Goal: Task Accomplishment & Management: Complete application form

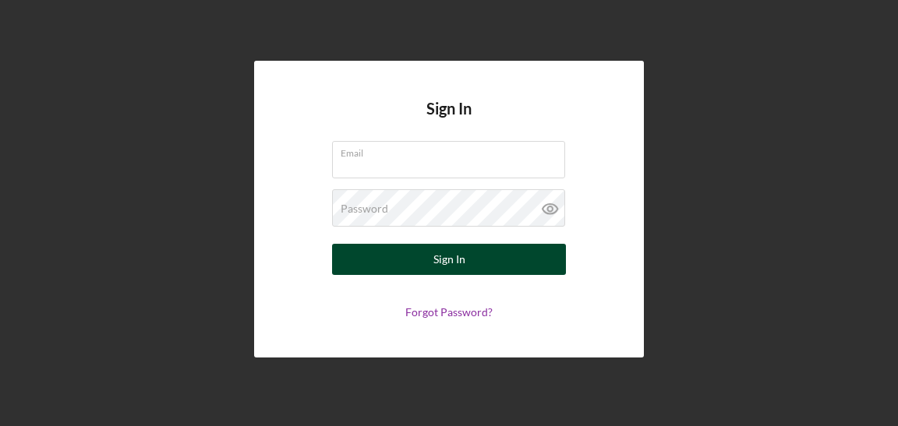
type input "[EMAIL_ADDRESS][DOMAIN_NAME]"
click at [440, 256] on div "Sign In" at bounding box center [449, 259] width 32 height 31
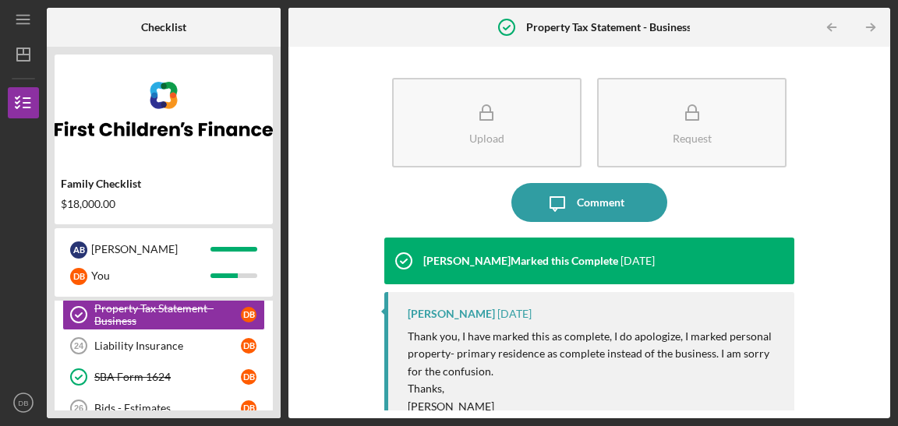
scroll to position [441, 0]
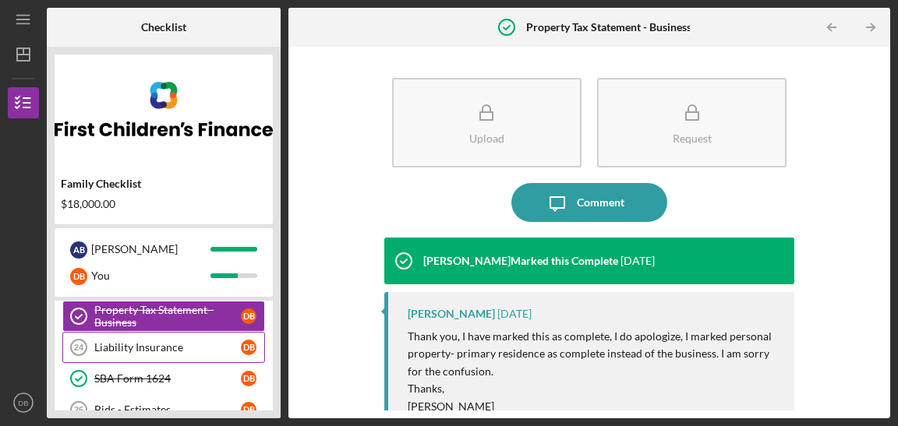
click at [143, 345] on div "Liability Insurance" at bounding box center [167, 347] width 147 height 12
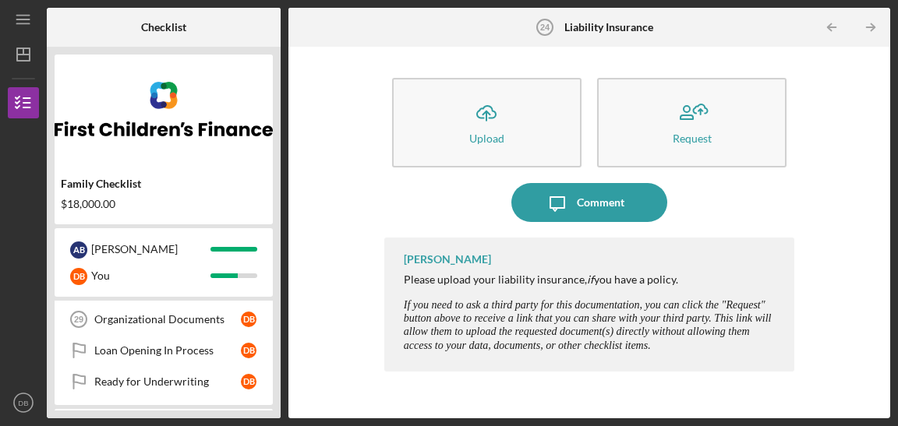
scroll to position [622, 0]
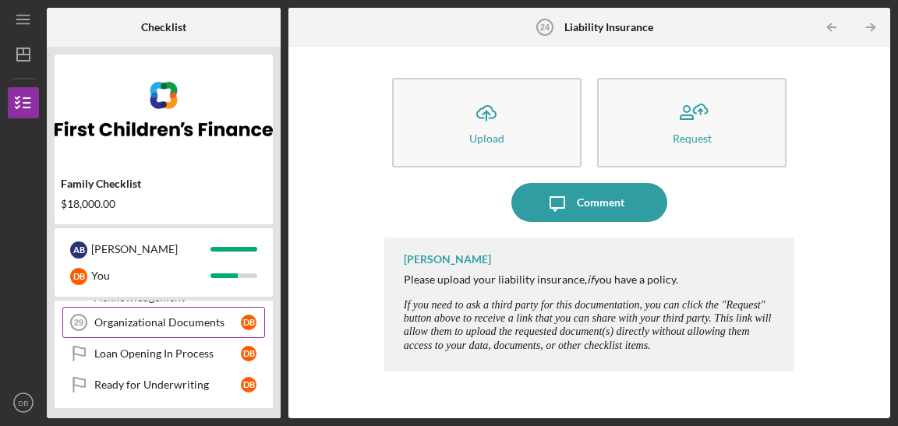
click at [169, 319] on div "Organizational Documents" at bounding box center [167, 322] width 147 height 12
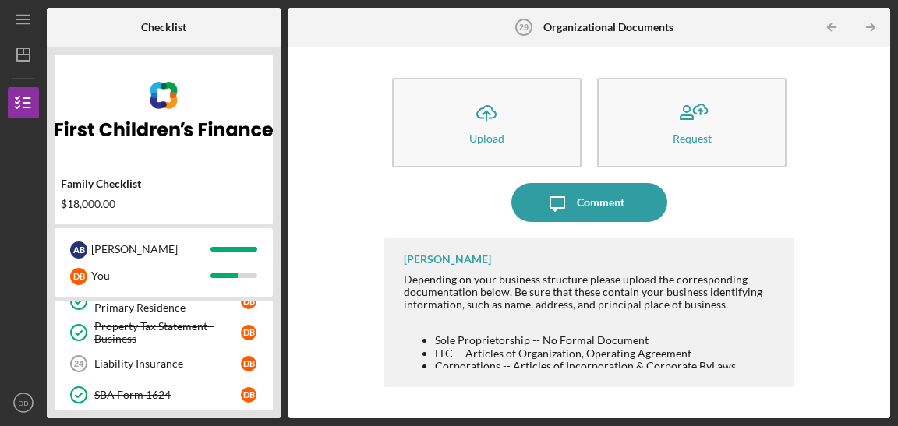
scroll to position [429, 0]
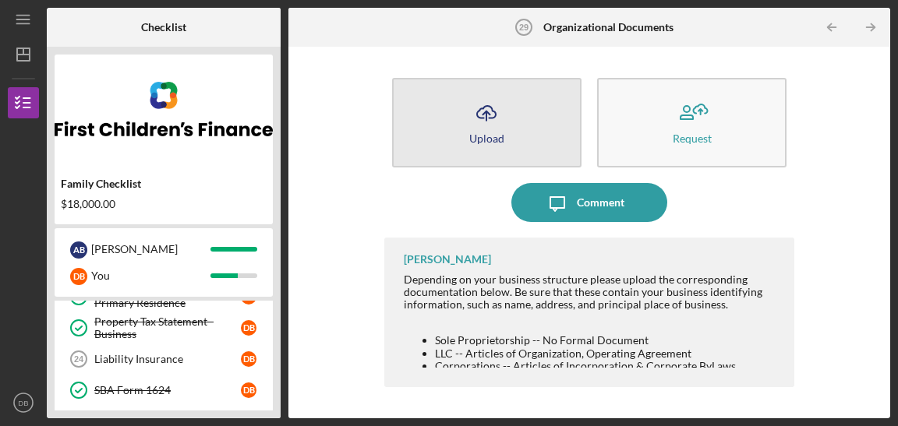
click at [508, 126] on button "Icon/Upload Upload" at bounding box center [486, 123] width 189 height 90
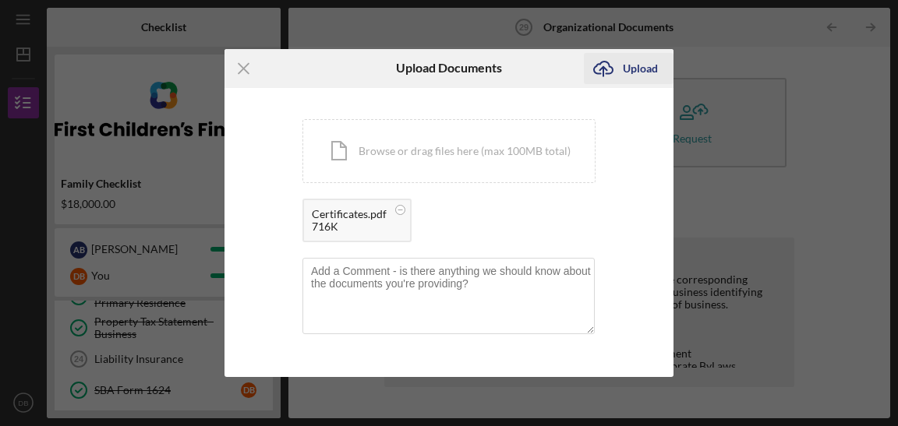
click at [641, 65] on div "Upload" at bounding box center [640, 68] width 35 height 31
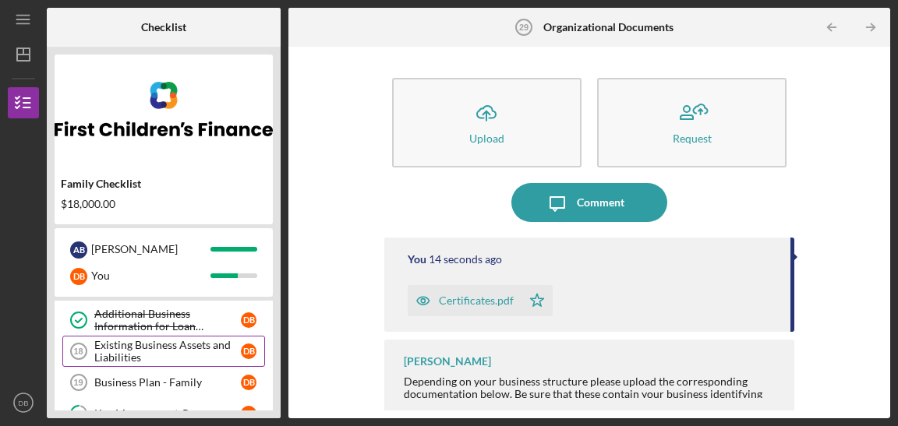
scroll to position [253, 0]
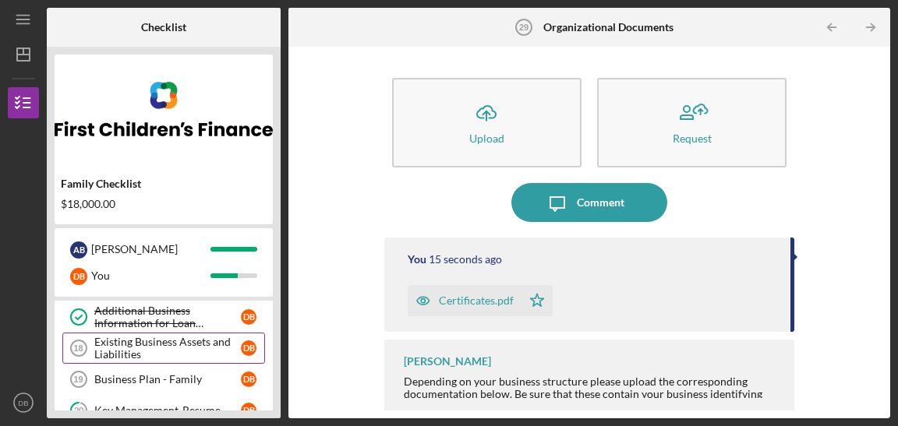
click at [163, 351] on div "Existing Business Assets and Liabilities" at bounding box center [167, 348] width 147 height 25
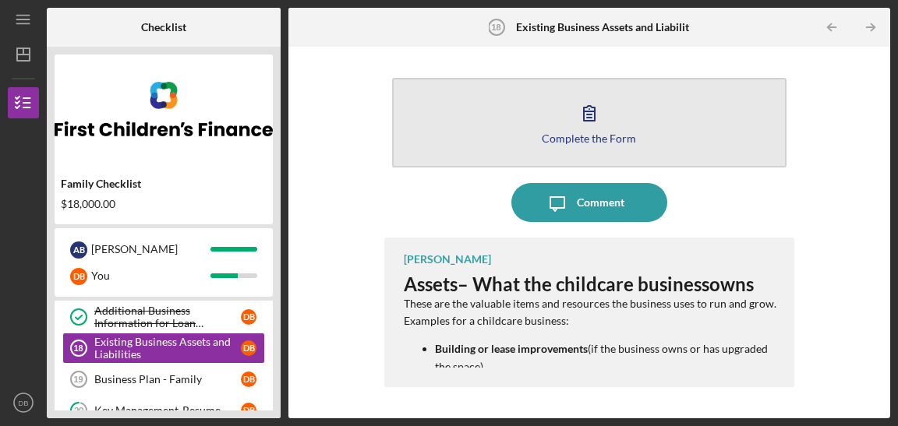
click at [599, 109] on icon "button" at bounding box center [589, 113] width 39 height 39
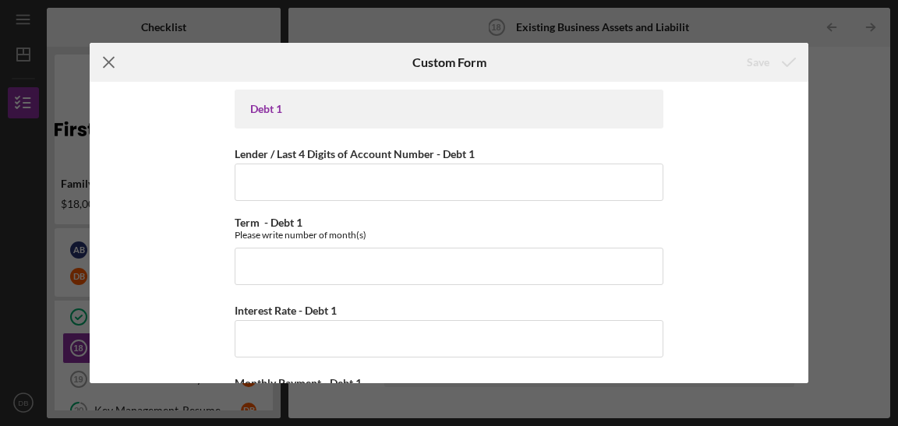
click at [104, 64] on icon "Icon/Menu Close" at bounding box center [109, 62] width 39 height 39
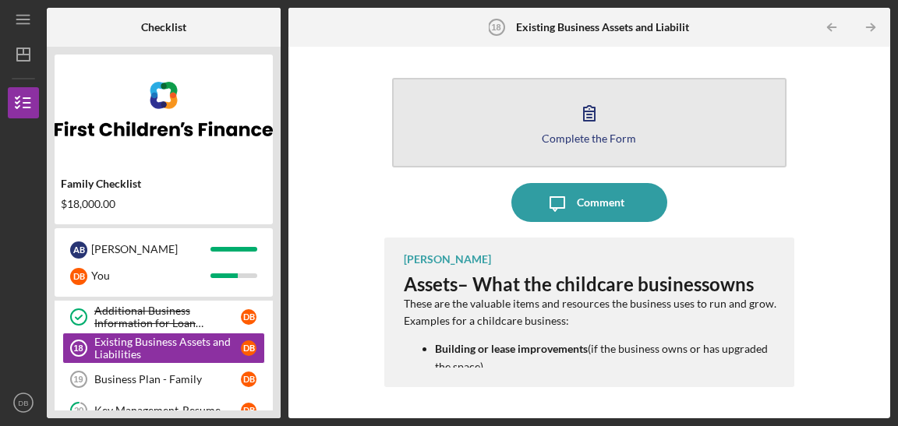
click at [597, 110] on icon "button" at bounding box center [589, 113] width 39 height 39
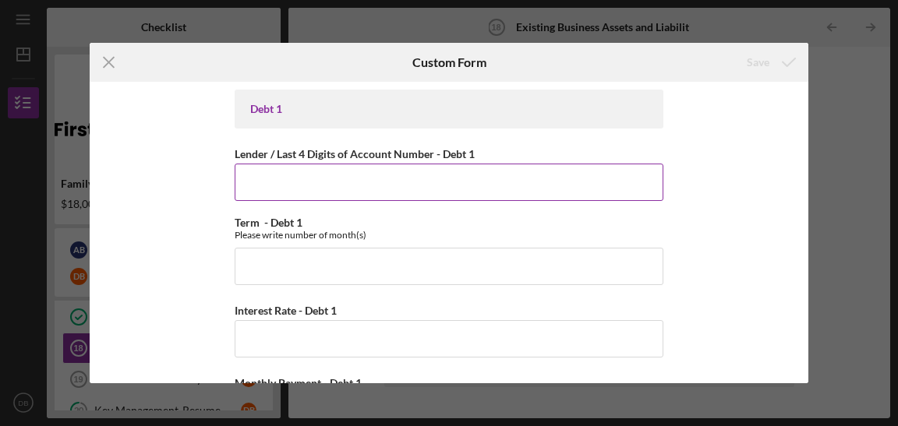
click at [345, 186] on input "Lender / Last 4 Digits of Account Number - Debt 1" at bounding box center [449, 182] width 429 height 37
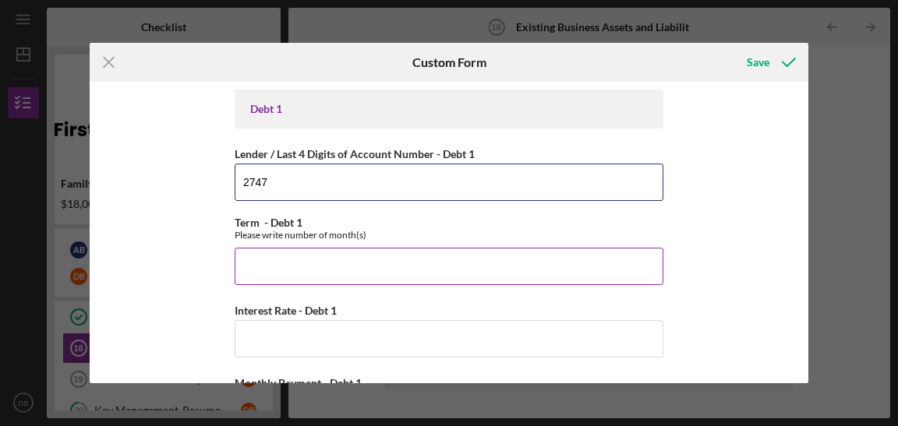
type input "2747"
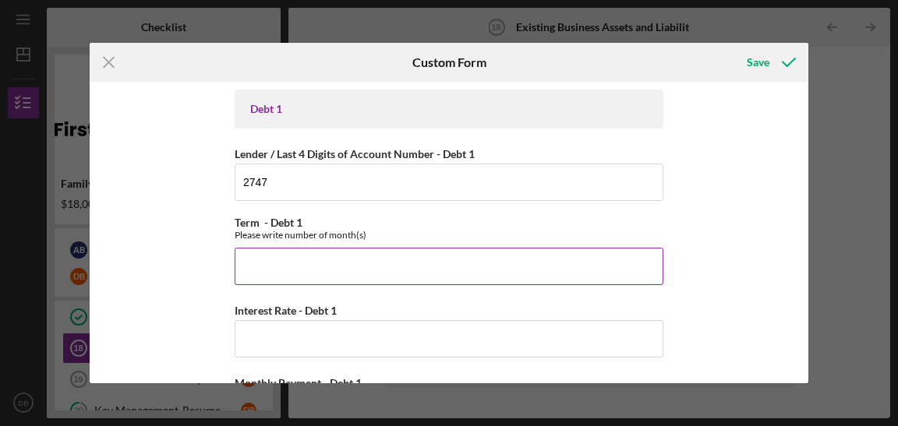
click at [341, 270] on input "Term - Debt 1" at bounding box center [449, 266] width 429 height 37
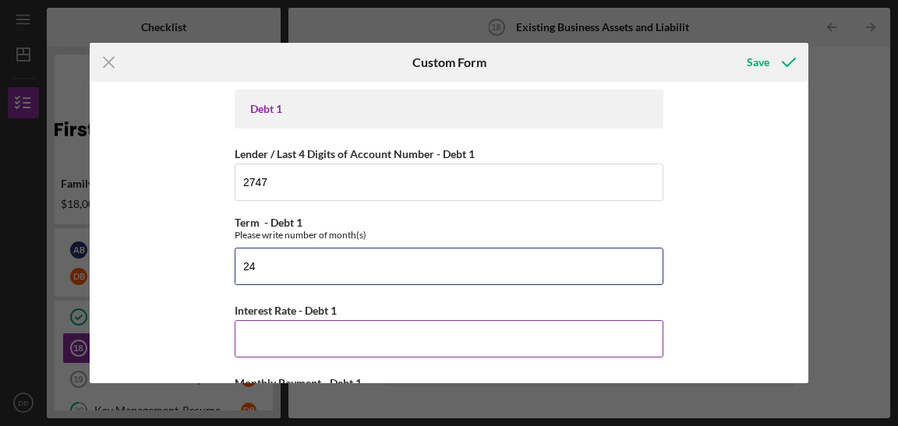
type input "24"
click at [292, 334] on input "Interest Rate - Debt 1" at bounding box center [449, 338] width 429 height 37
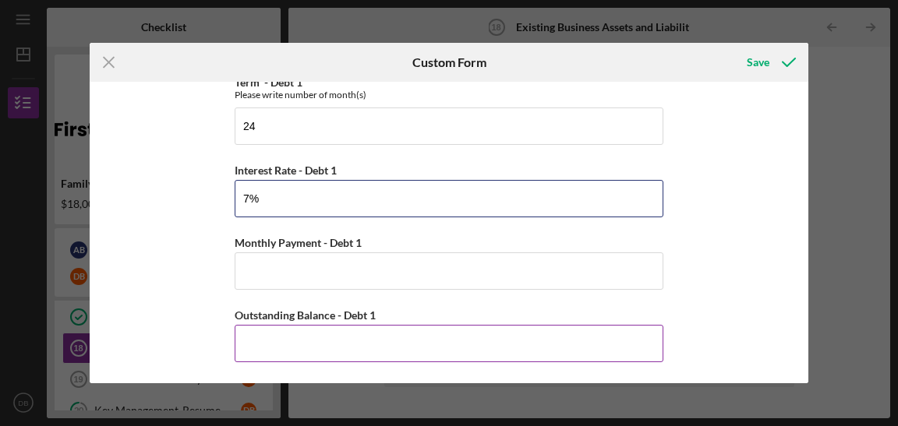
scroll to position [141, 0]
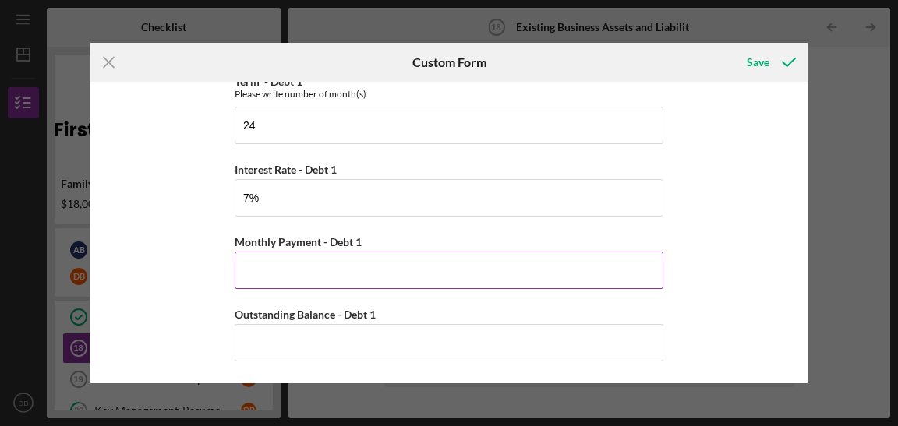
click at [316, 274] on input "Monthly Payment - Debt 1" at bounding box center [449, 270] width 429 height 37
type input "7.00000%"
type input "$198.01"
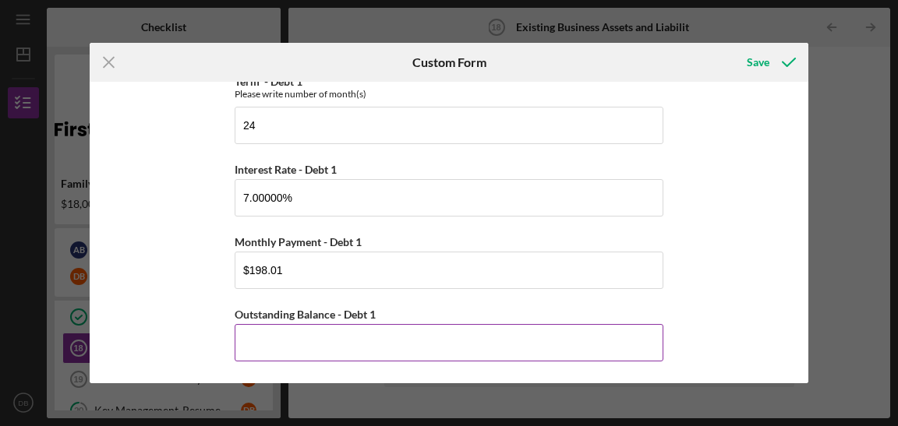
click at [348, 341] on input "Outstanding Balance - Debt 1" at bounding box center [449, 342] width 429 height 37
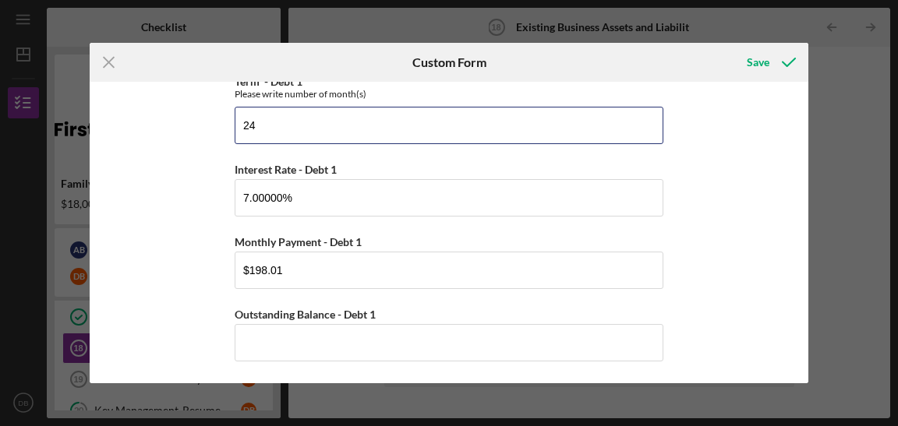
drag, startPoint x: 254, startPoint y: 122, endPoint x: 228, endPoint y: 122, distance: 26.5
click at [231, 122] on div "Debt 1 Lender / Last 4 Digits of Account Number - Debt 1 2747 Term - Debt 1 Ple…" at bounding box center [449, 233] width 719 height 302
type input "48"
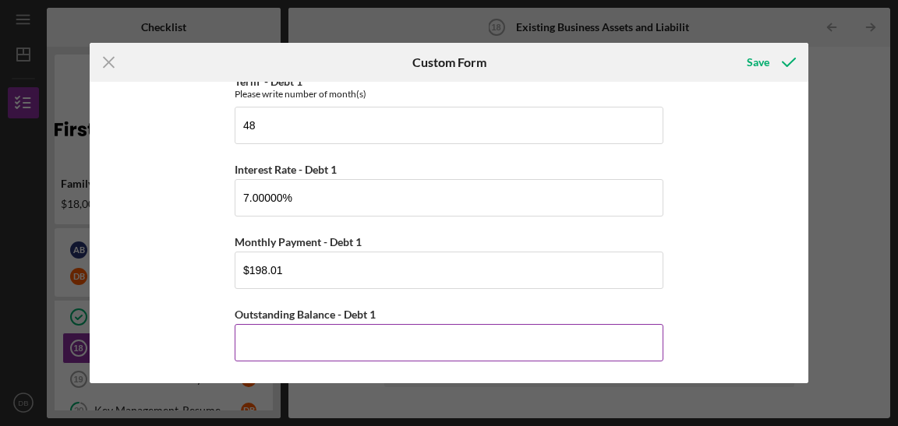
click at [311, 348] on input "Outstanding Balance - Debt 1" at bounding box center [449, 342] width 429 height 37
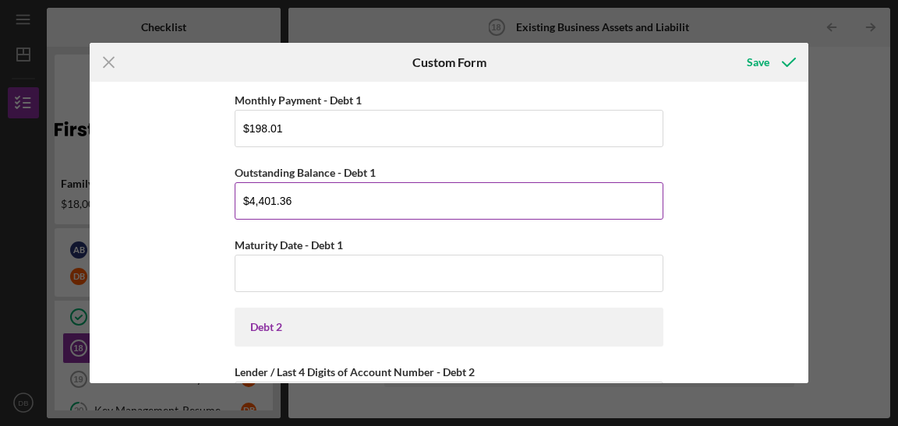
scroll to position [291, 0]
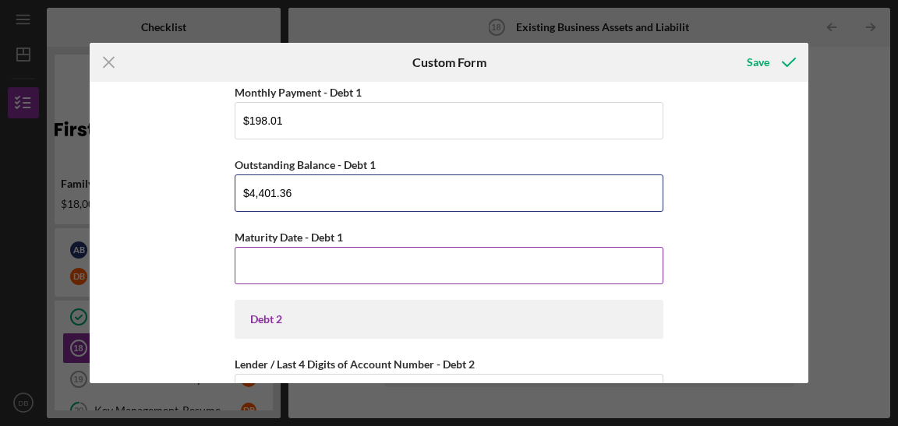
type input "$4,401.36"
click at [347, 277] on input "Maturity Date - Debt 1" at bounding box center [449, 265] width 429 height 37
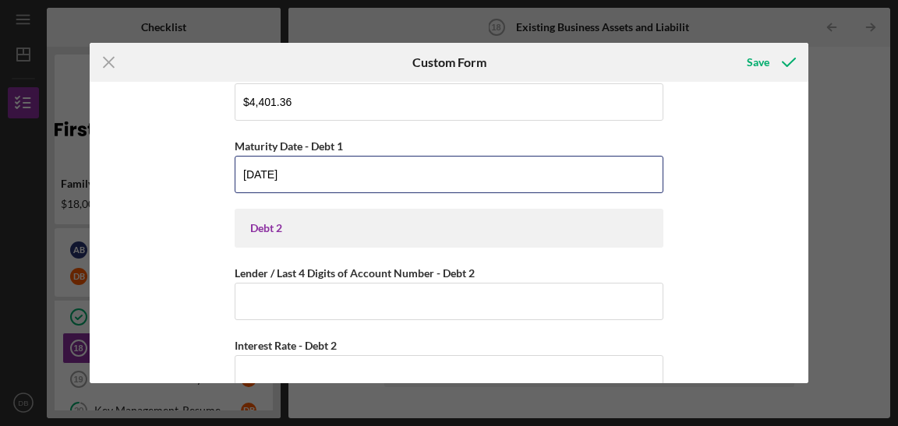
scroll to position [393, 0]
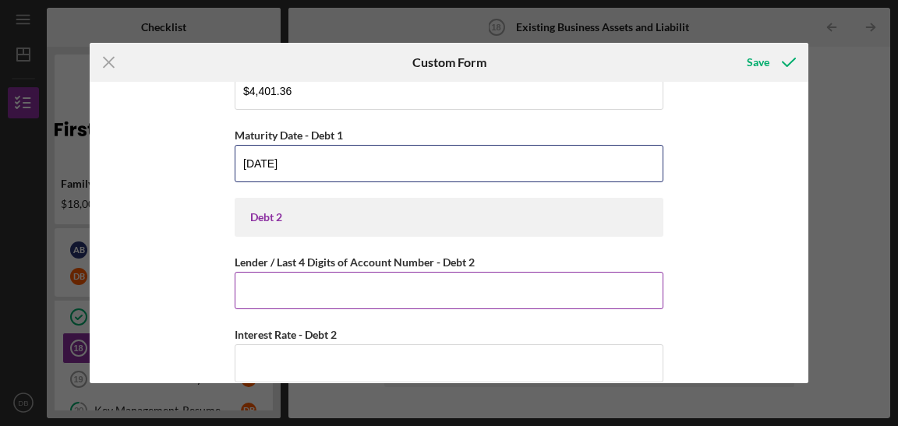
type input "[DATE]"
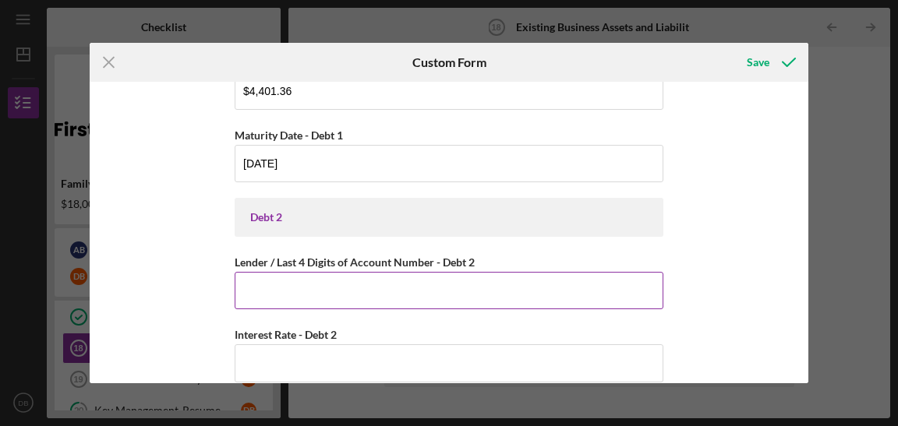
click at [298, 285] on input "Lender / Last 4 Digits of Account Number - Debt 2" at bounding box center [449, 290] width 429 height 37
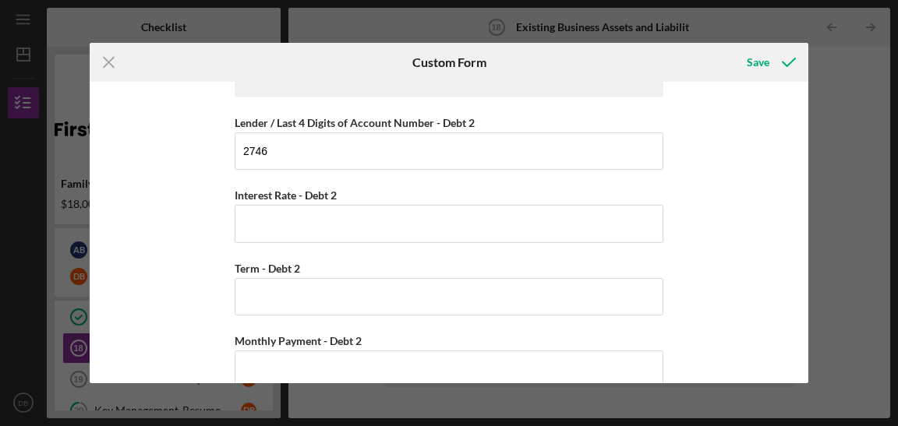
scroll to position [535, 0]
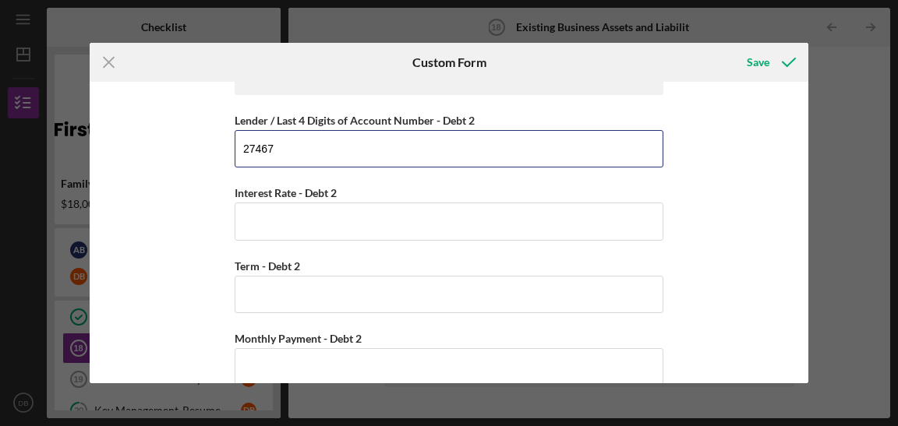
type input "2746"
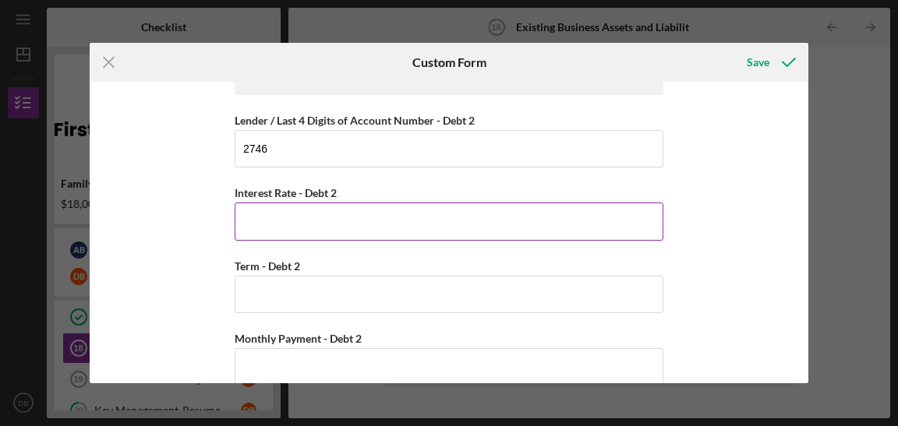
click at [300, 217] on input "Interest Rate - Debt 2" at bounding box center [449, 221] width 429 height 37
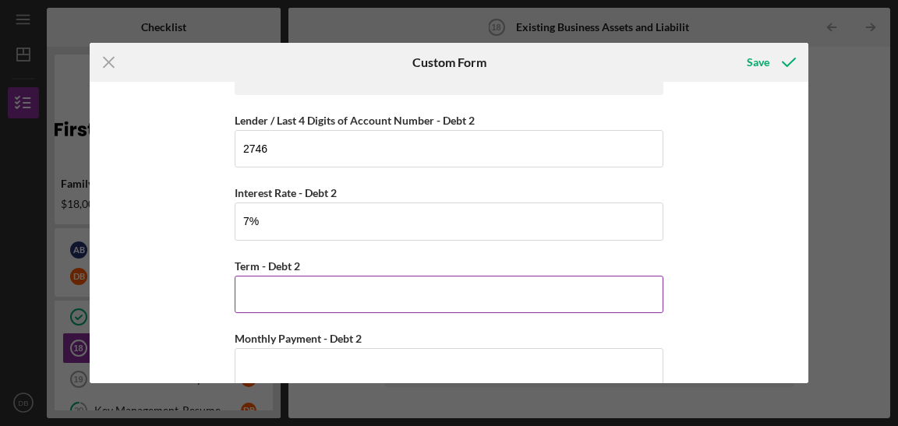
type input "7.00000%"
click at [288, 300] on input "Term - Debt 2" at bounding box center [449, 294] width 429 height 37
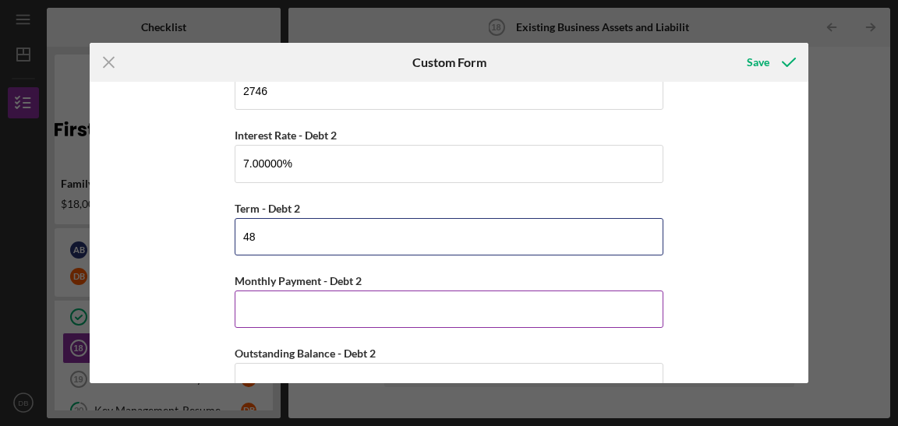
scroll to position [598, 0]
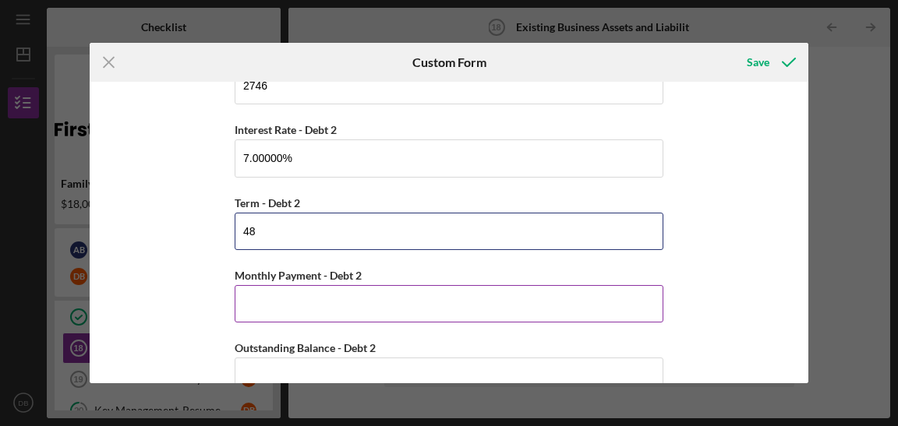
type input "48"
click at [316, 301] on input "Monthly Payment - Debt 2" at bounding box center [449, 303] width 429 height 37
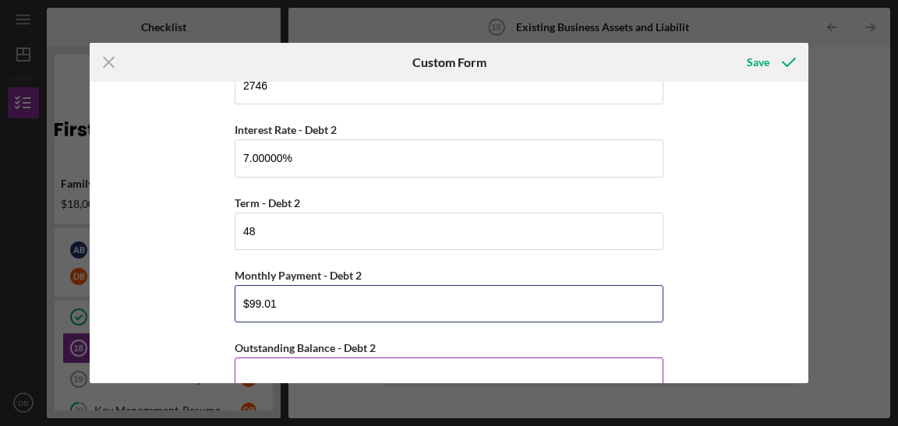
type input "$99.01"
click at [406, 369] on input "Outstanding Balance - Debt 2" at bounding box center [449, 376] width 429 height 37
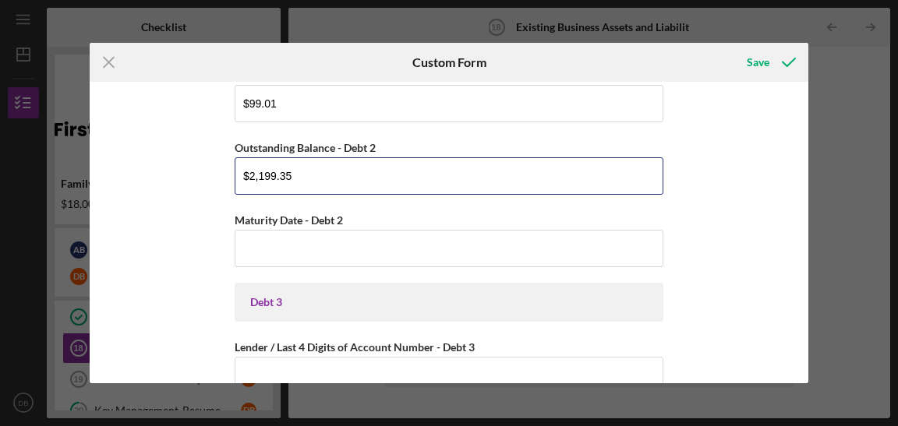
scroll to position [823, 0]
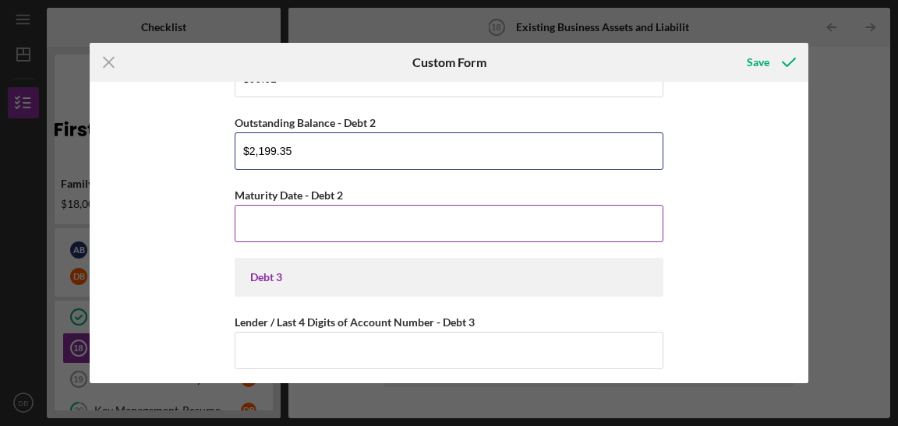
type input "$2,199.35"
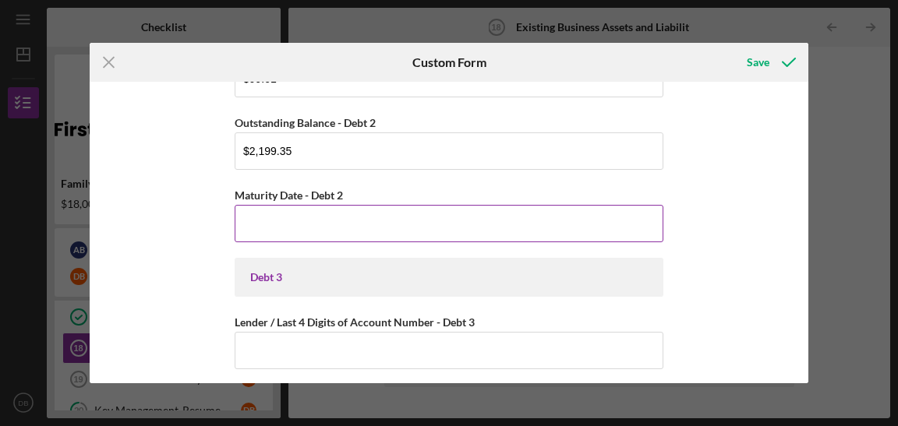
click at [332, 228] on input "Maturity Date - Debt 2" at bounding box center [449, 223] width 429 height 37
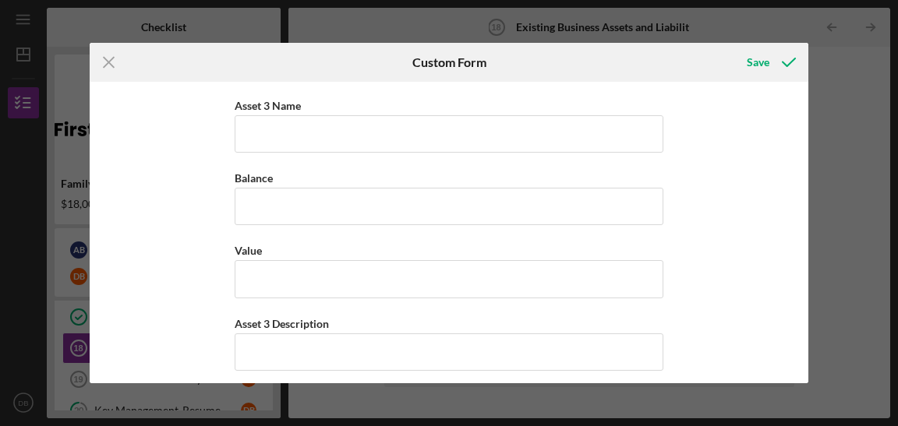
scroll to position [2120, 0]
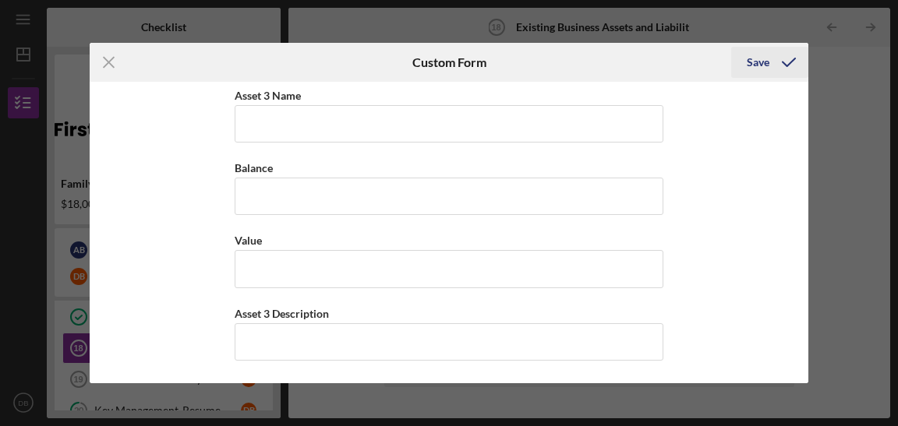
type input "[DATE]"
click at [763, 62] on div "Save" at bounding box center [758, 62] width 23 height 31
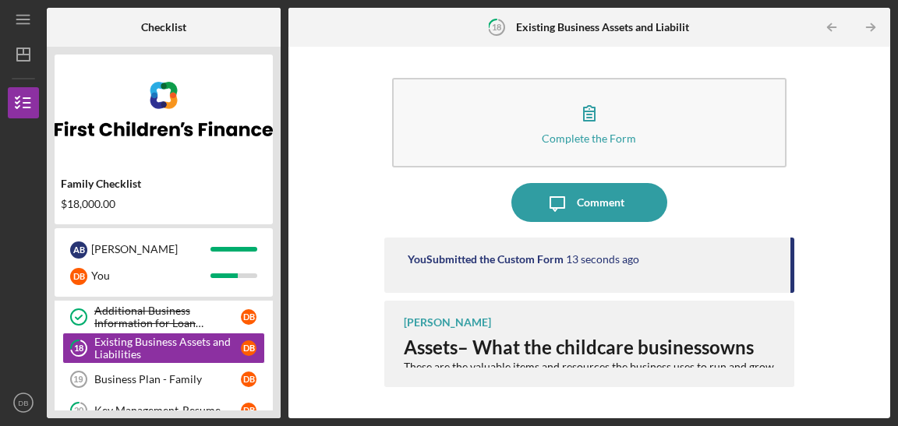
click at [581, 346] on h3 "Assets – What the childcare business owns" at bounding box center [591, 348] width 375 height 22
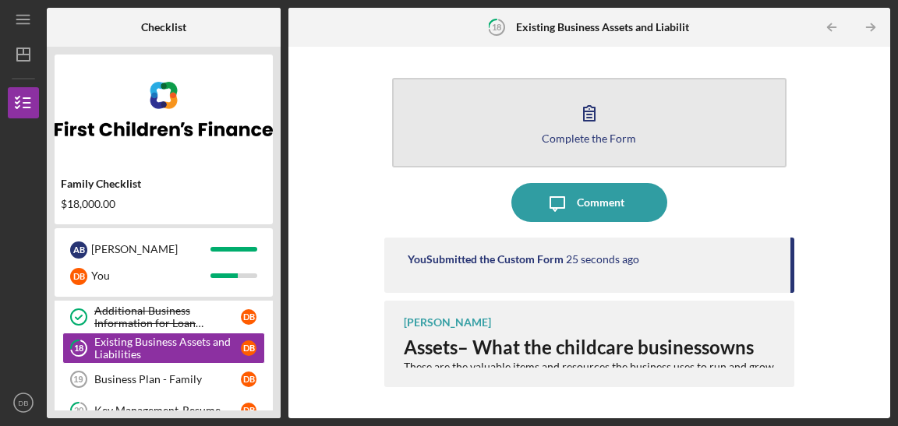
click at [564, 129] on button "Complete the Form Form" at bounding box center [589, 123] width 394 height 90
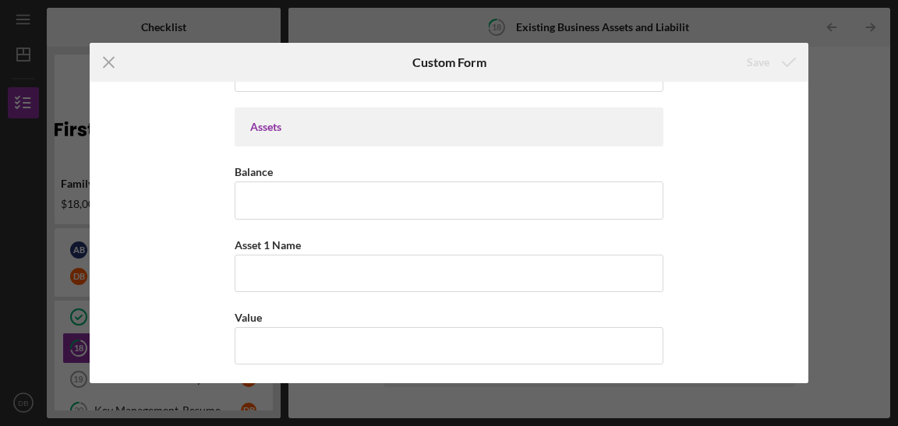
scroll to position [1464, 0]
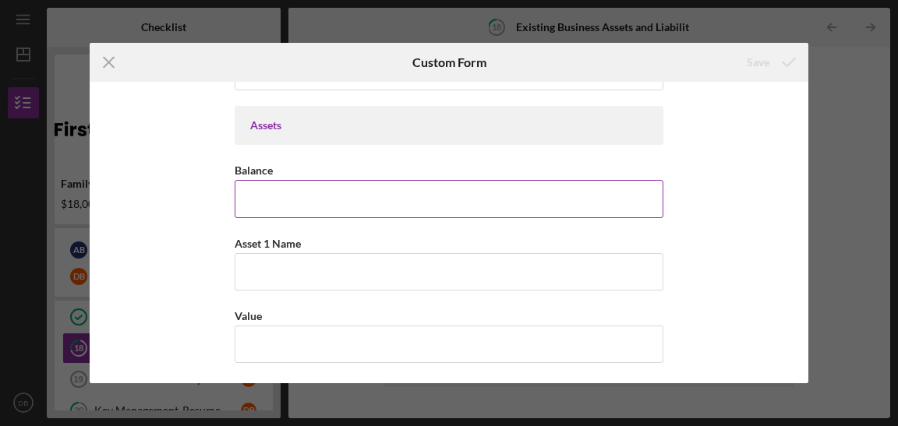
click at [298, 196] on input "Balance" at bounding box center [449, 198] width 429 height 37
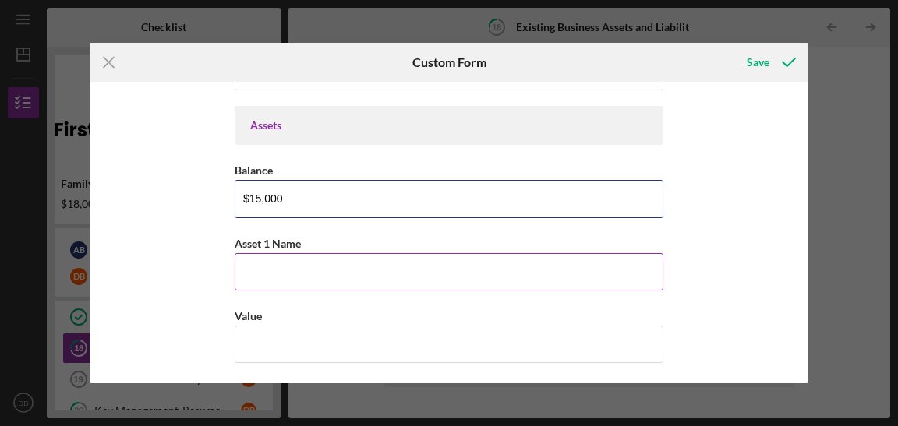
type input "$15,000"
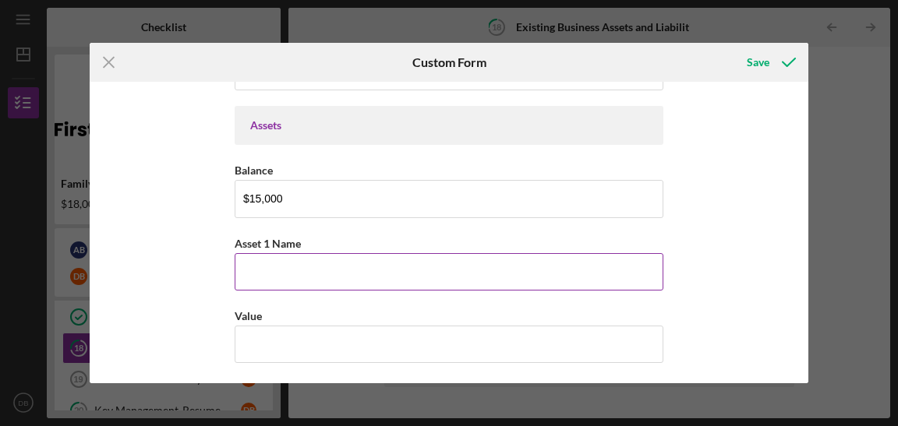
click at [288, 280] on input "Asset 1 Name" at bounding box center [449, 271] width 429 height 37
type input "Rainbow Play System"
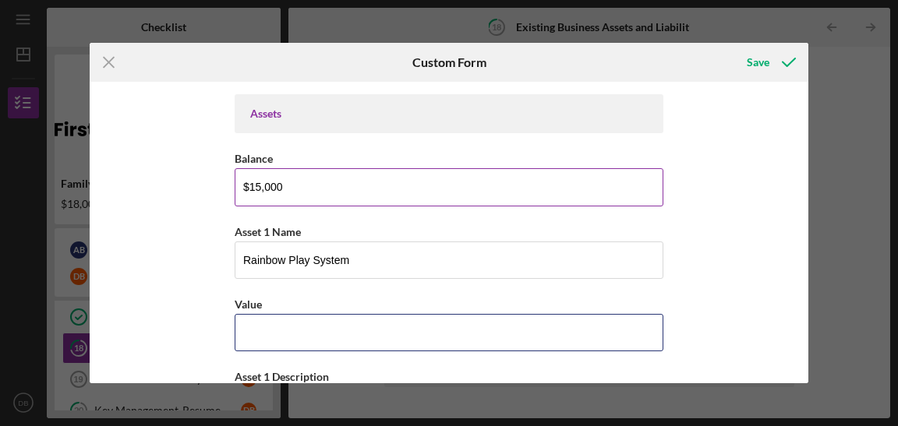
scroll to position [1485, 0]
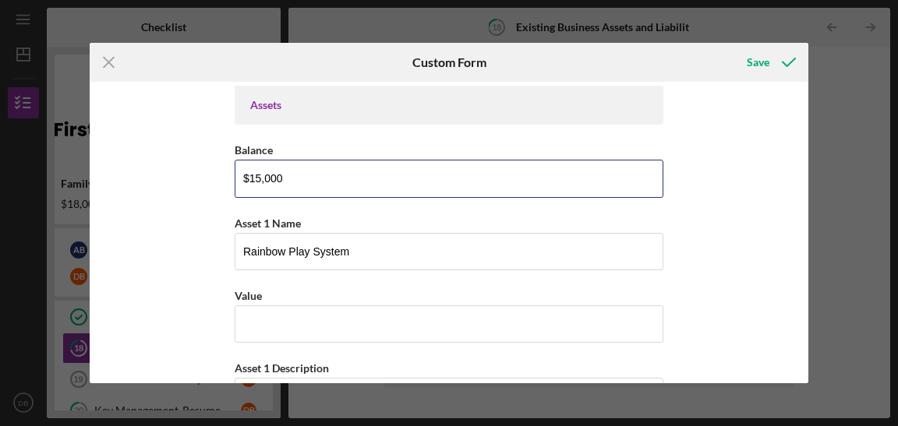
drag, startPoint x: 300, startPoint y: 178, endPoint x: 150, endPoint y: 179, distance: 149.6
click at [150, 179] on div "Debt 1 Lender / Last 4 Digits of Account Number - Debt 1 2747 Term - Debt 1 Ple…" at bounding box center [449, 233] width 719 height 302
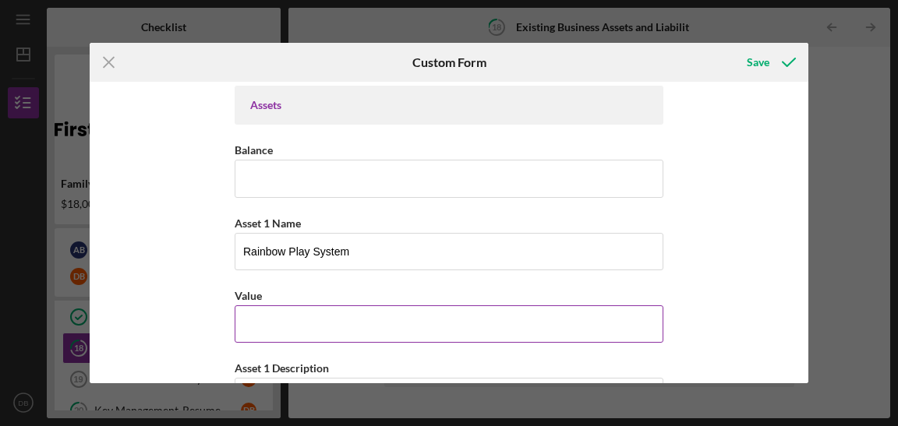
click at [274, 330] on input "Value" at bounding box center [449, 324] width 429 height 37
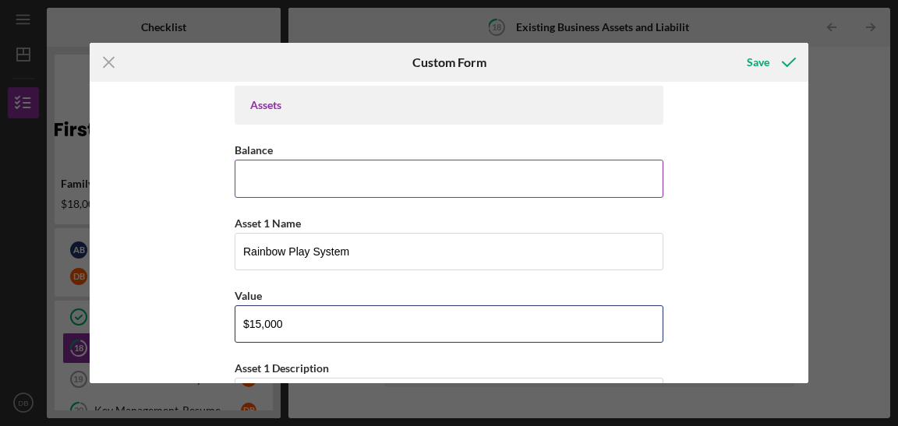
type input "$15,000"
click at [302, 182] on input "Balance" at bounding box center [449, 178] width 429 height 37
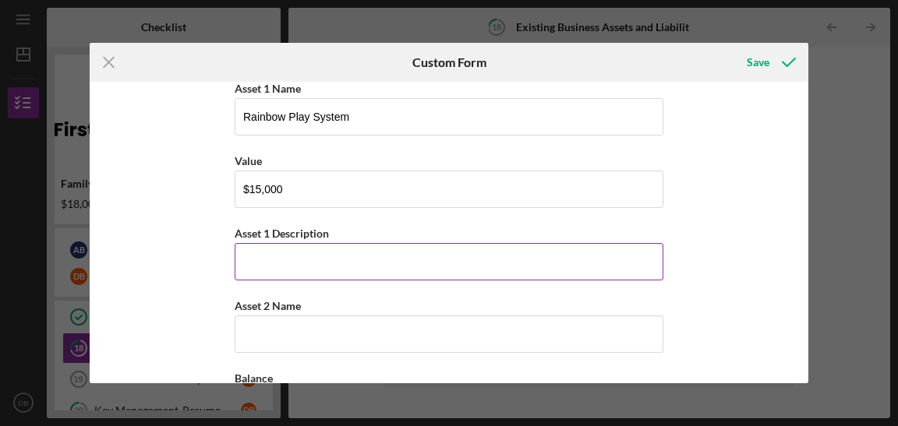
scroll to position [1624, 0]
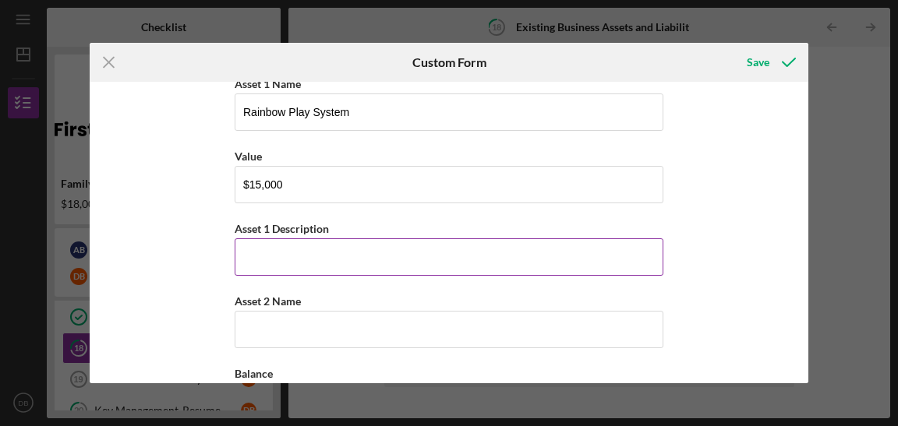
type input "$2,199.35"
click at [336, 253] on input "Asset 1 Description" at bounding box center [449, 256] width 429 height 37
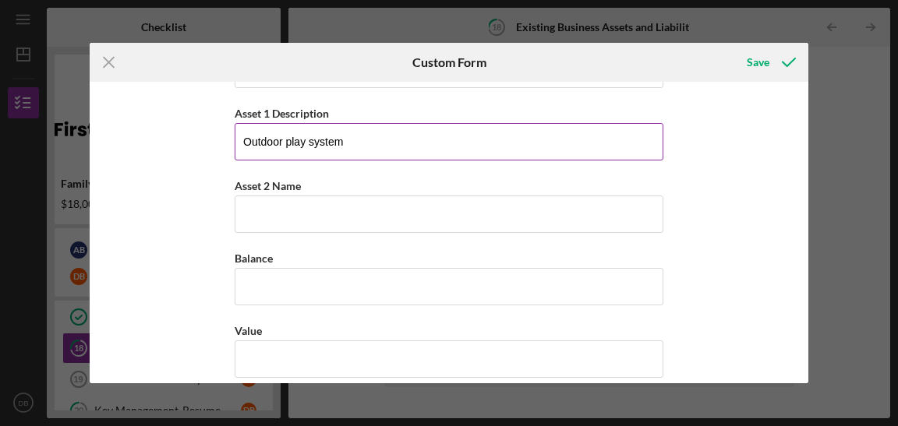
scroll to position [1745, 0]
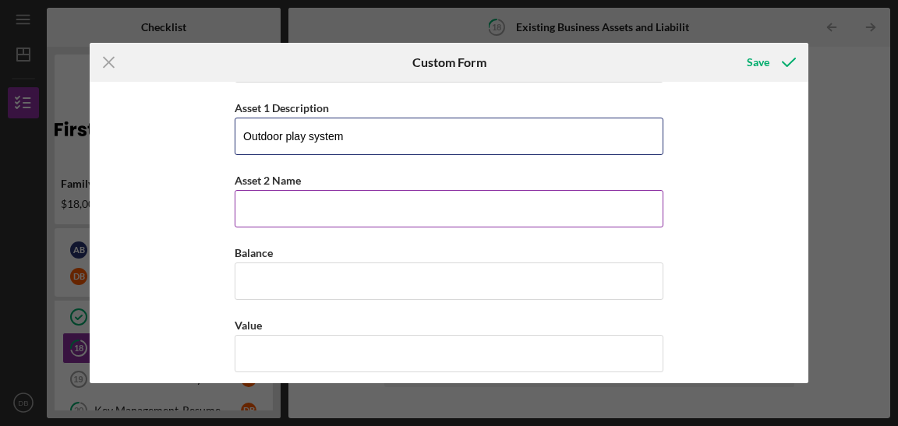
type input "Outdoor play system"
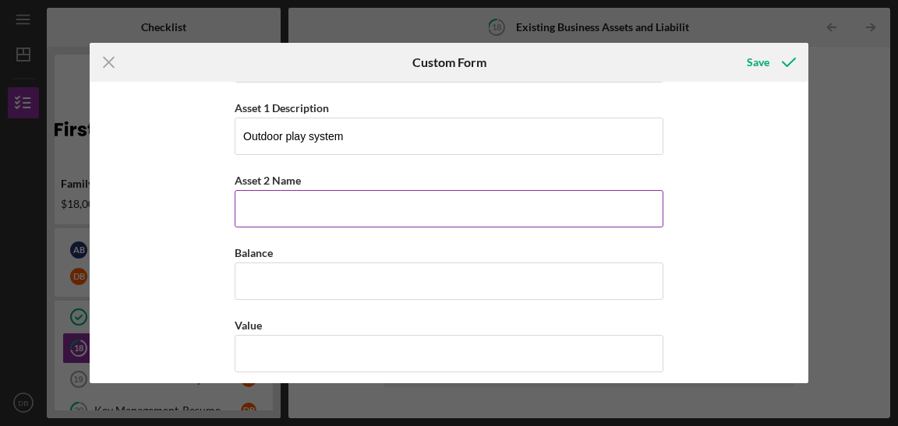
click at [386, 217] on input "Asset 2 Name" at bounding box center [449, 208] width 429 height 37
type input "V"
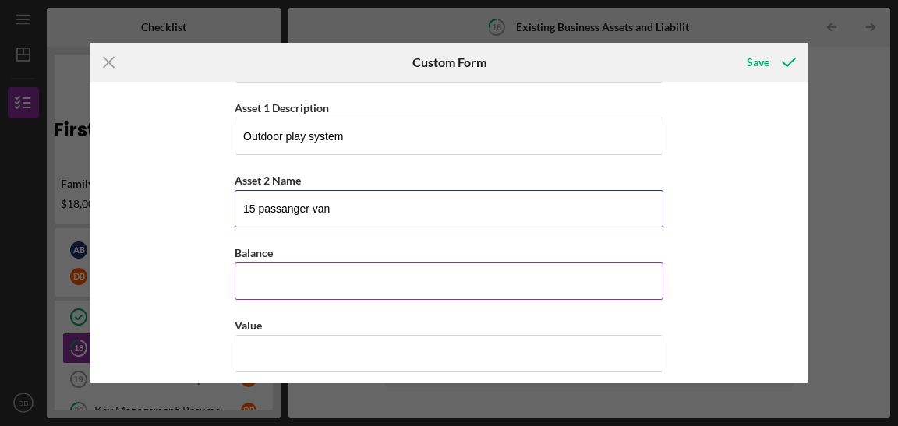
type input "15 passanger van"
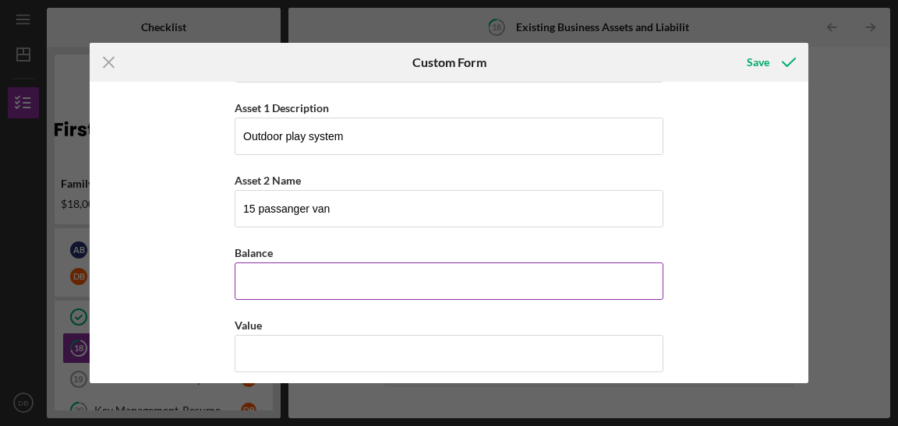
click at [270, 288] on input "Balance" at bounding box center [449, 281] width 429 height 37
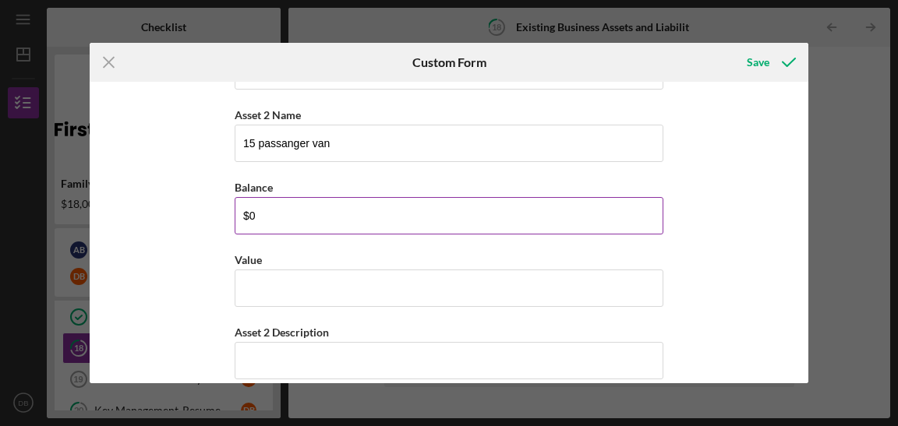
scroll to position [1814, 0]
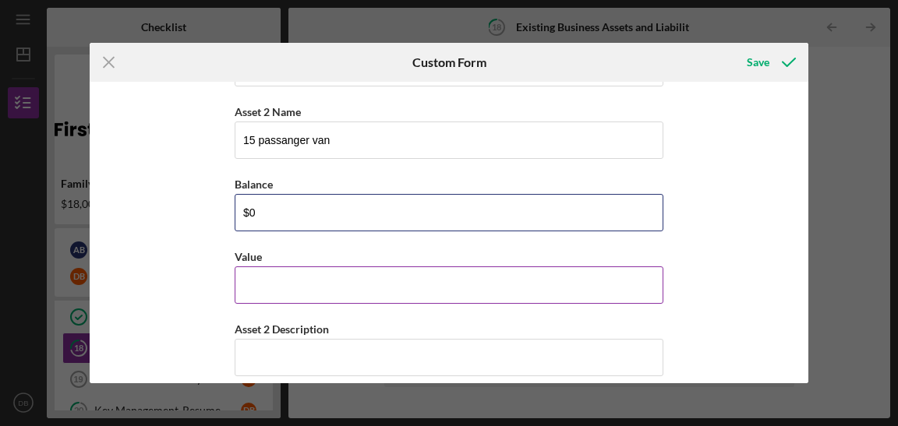
type input "$0"
click at [303, 288] on input "Value" at bounding box center [449, 285] width 429 height 37
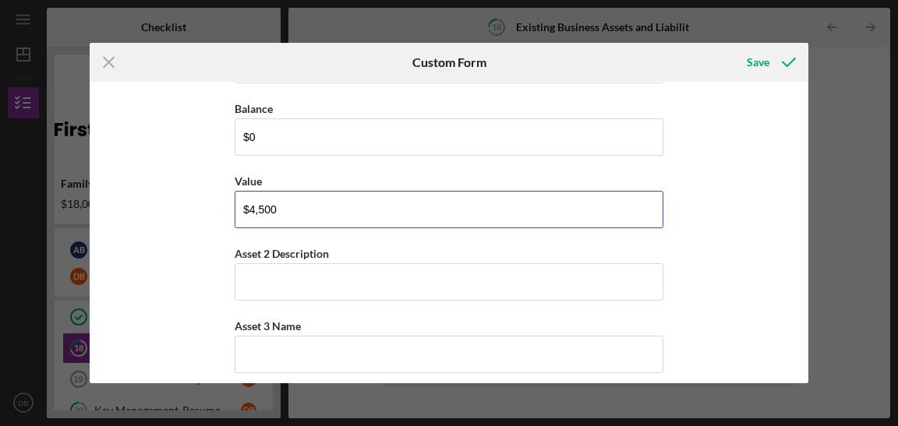
scroll to position [1891, 0]
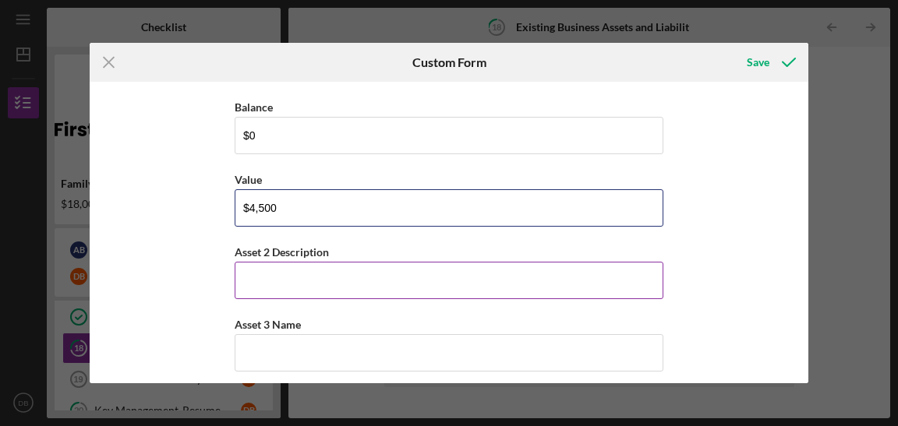
type input "$4,500"
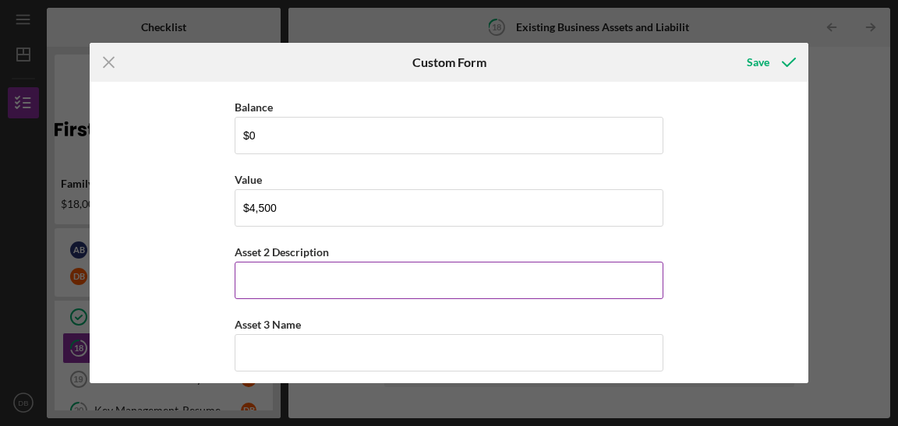
click at [289, 284] on input "Asset 2 Description" at bounding box center [449, 280] width 429 height 37
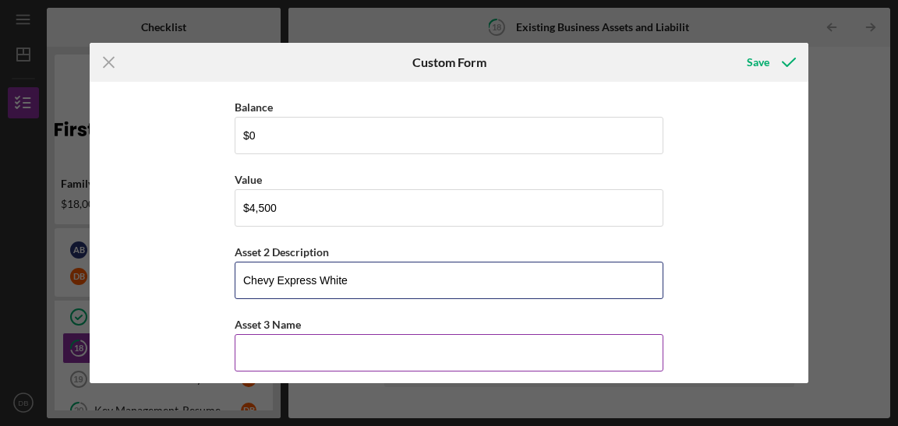
type input "Chevy Express White"
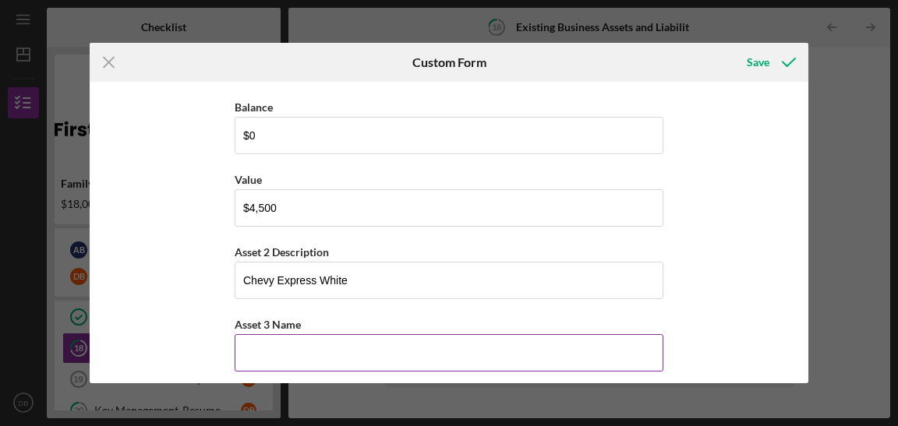
click at [283, 350] on input "Asset 3 Name" at bounding box center [449, 352] width 429 height 37
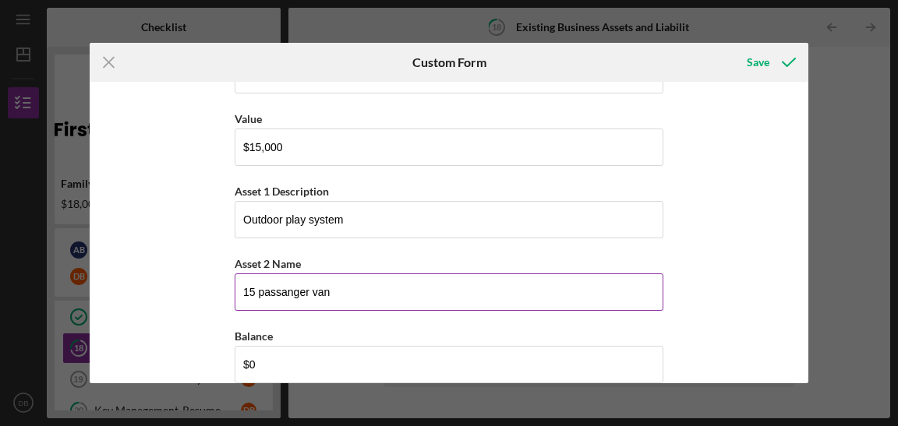
scroll to position [1652, 0]
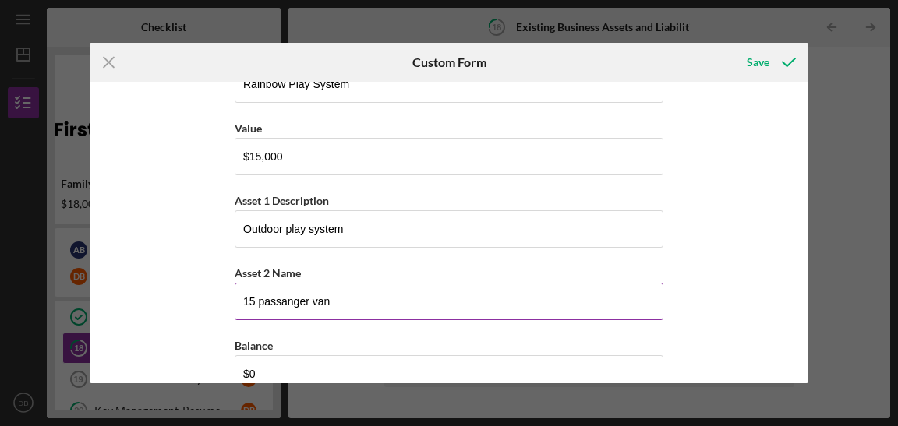
click at [244, 300] on input "15 passanger van" at bounding box center [449, 301] width 429 height 37
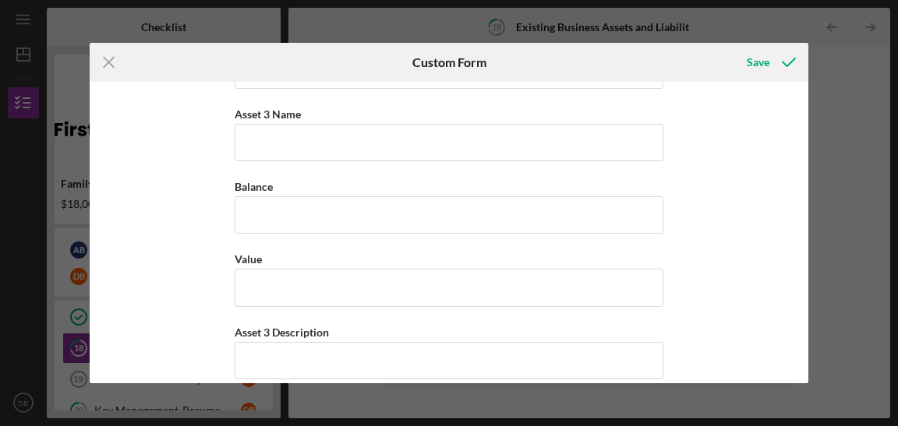
scroll to position [2120, 0]
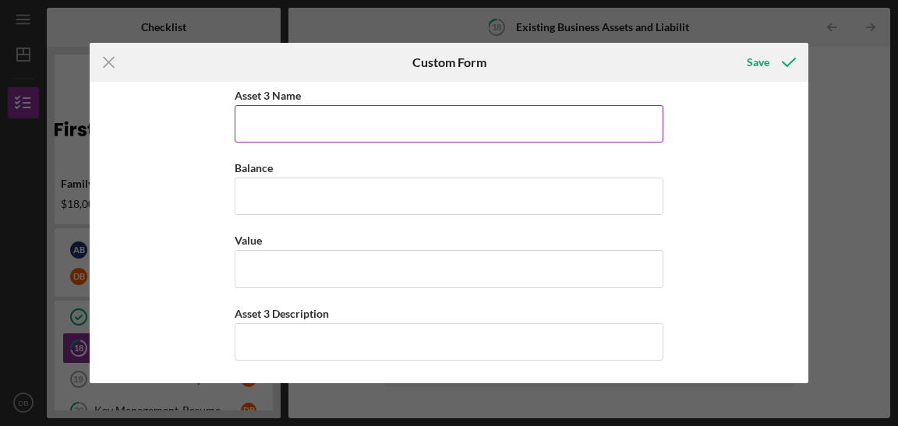
type input "White 15 passanger van"
click at [266, 137] on input "Asset 3 Name" at bounding box center [449, 123] width 429 height 37
type input "Red 15 passanger van"
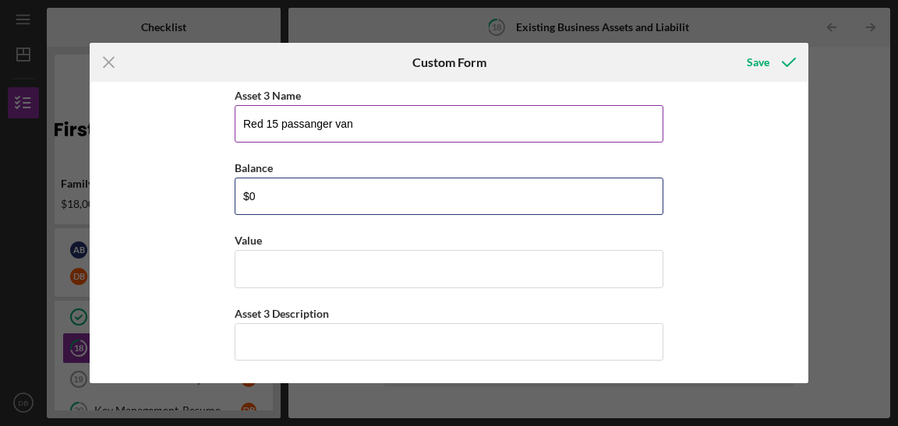
type input "$0"
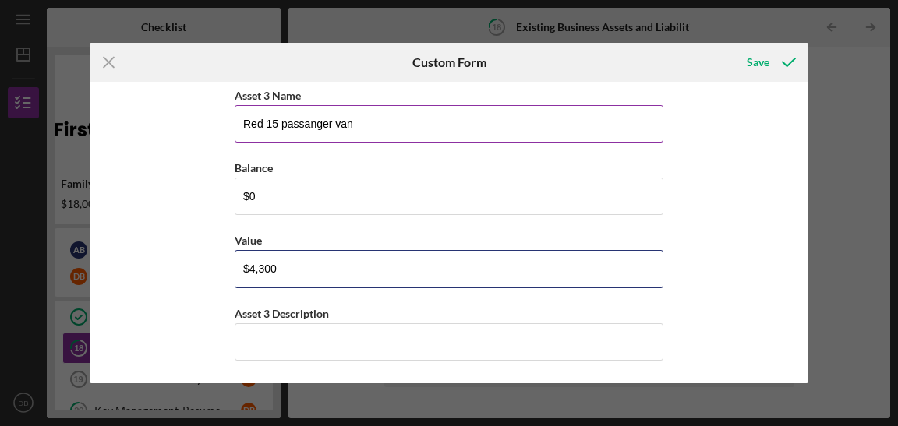
type input "$4,300"
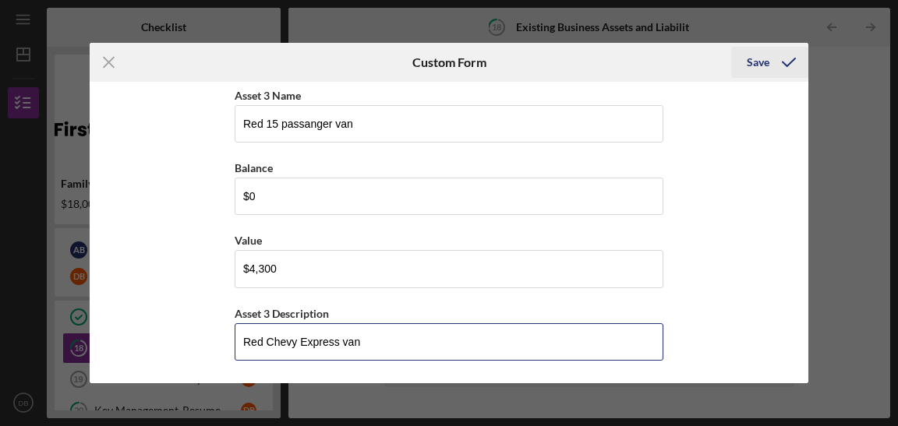
type input "Red Chevy Express van"
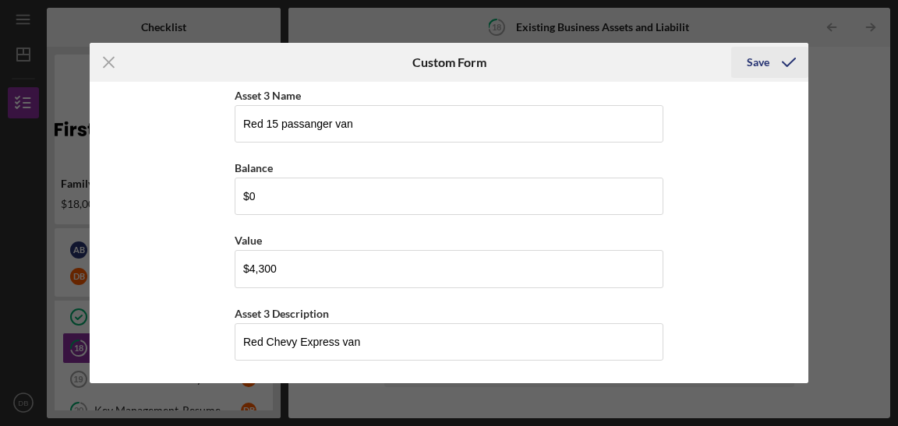
click at [757, 65] on div "Save" at bounding box center [758, 62] width 23 height 31
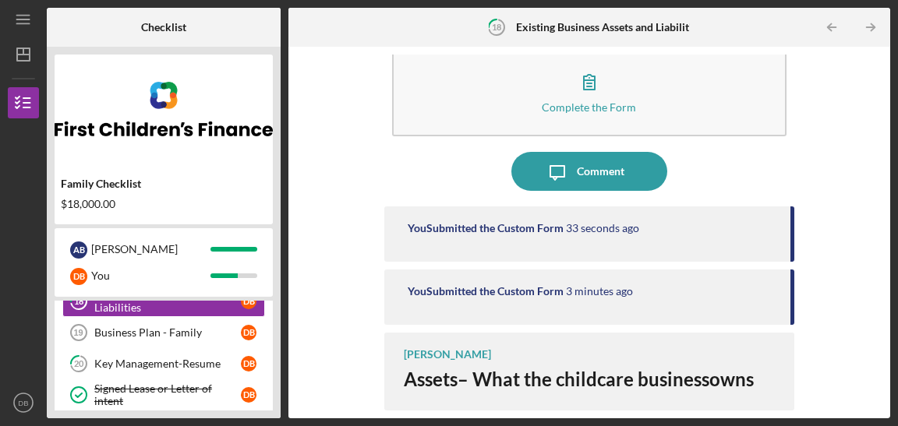
scroll to position [294, 0]
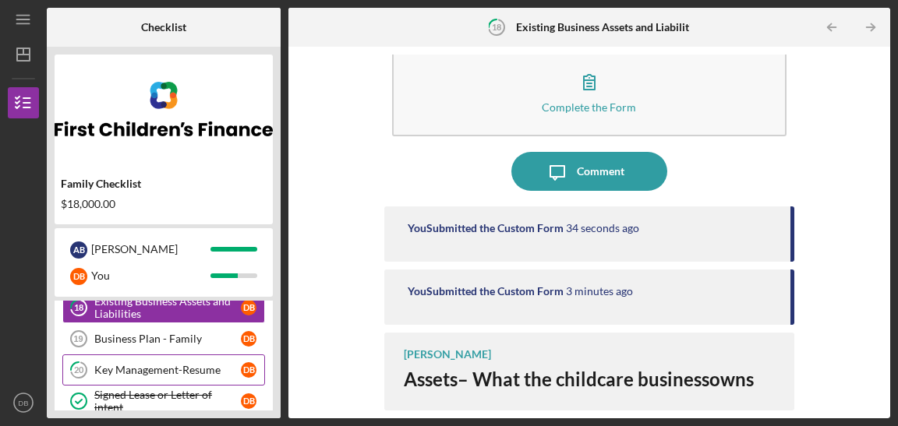
click at [186, 364] on div "Key Management-Resume" at bounding box center [167, 370] width 147 height 12
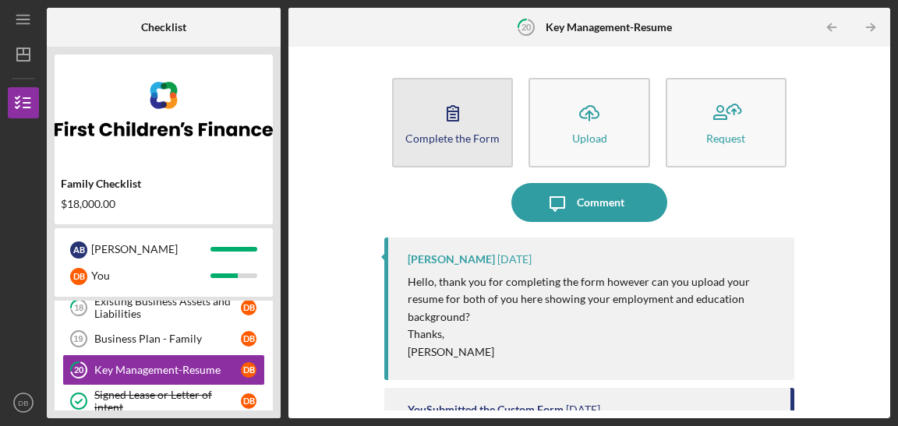
click at [471, 120] on button "Complete the Form Form" at bounding box center [452, 123] width 121 height 90
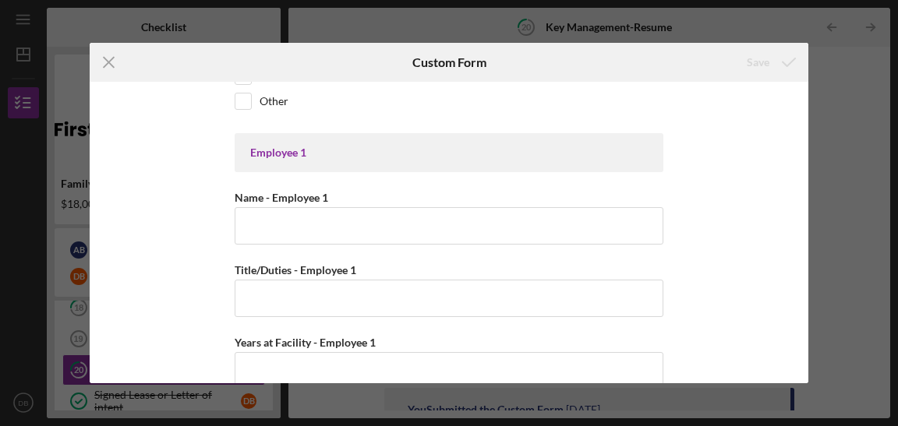
scroll to position [306, 0]
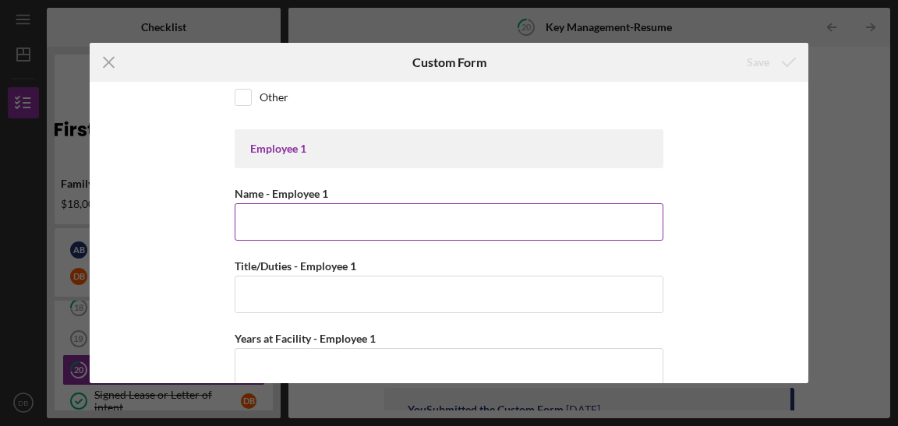
click at [342, 231] on input "Name - Employee 1" at bounding box center [449, 221] width 429 height 37
type input "[PERSON_NAME]"
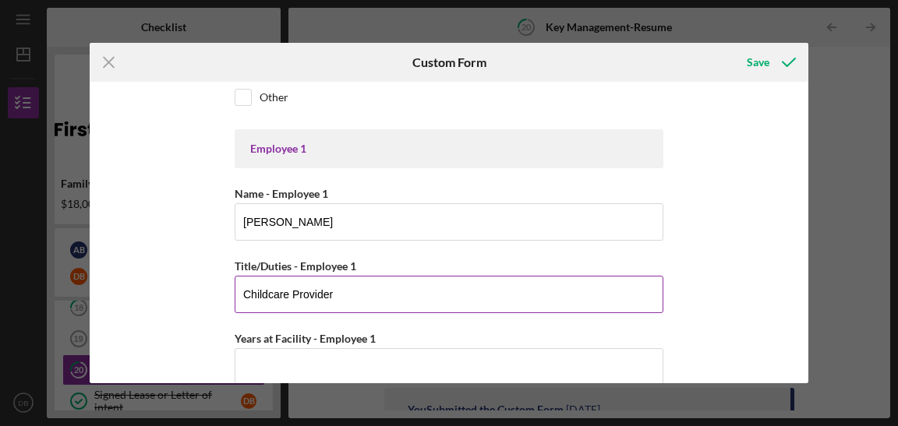
click at [353, 302] on input "Childcare Provider" at bounding box center [449, 294] width 429 height 37
type input "Childcare Provider/Ownerq"
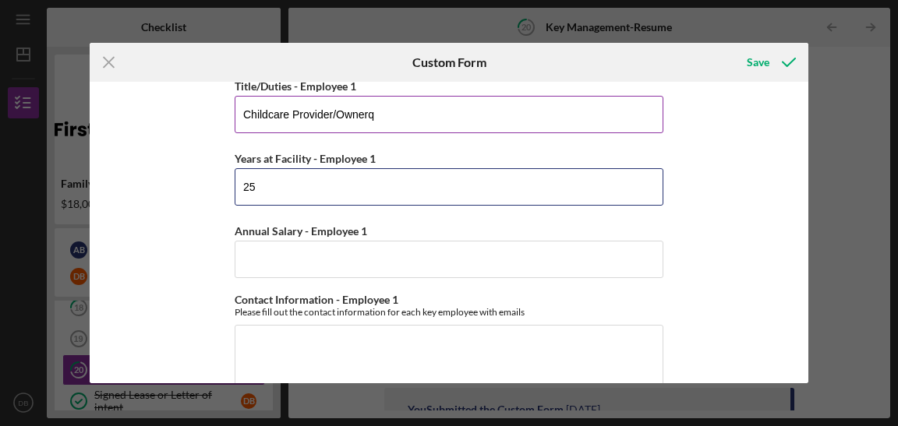
scroll to position [494, 0]
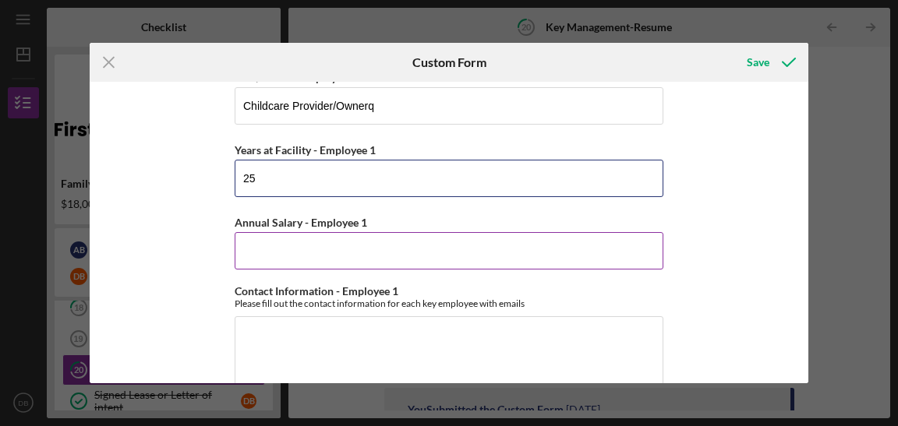
type input "25"
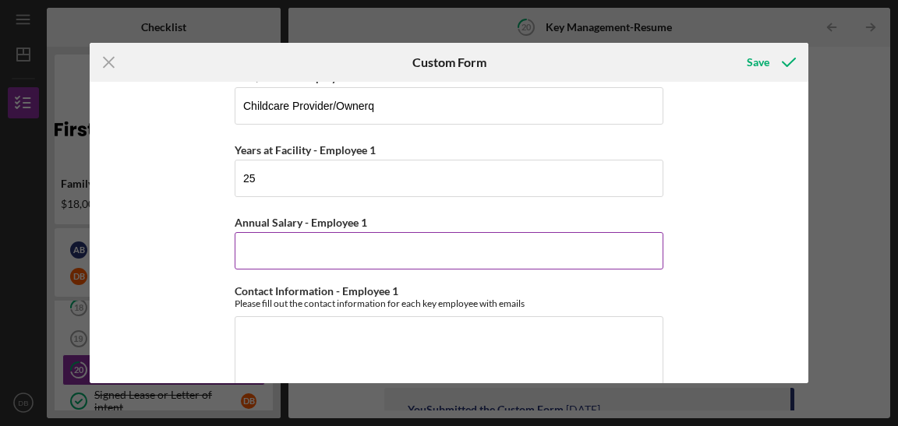
click at [362, 260] on input "Annual Salary - Employee 1" at bounding box center [449, 250] width 429 height 37
type input "$33,000"
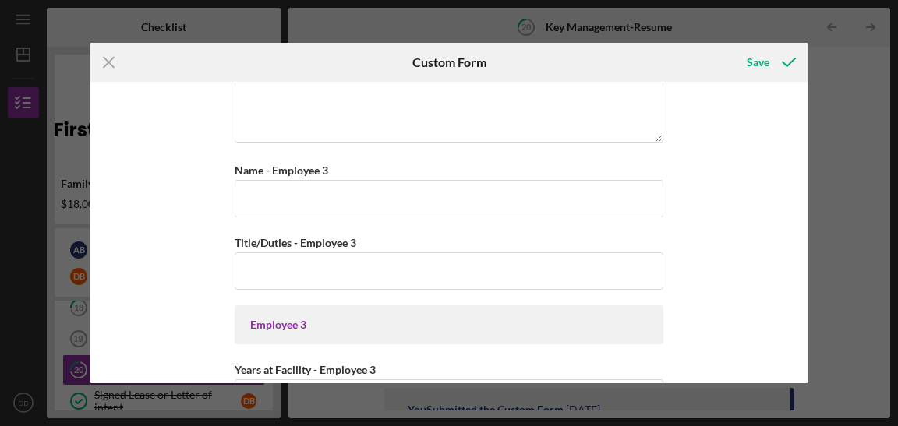
scroll to position [1176, 0]
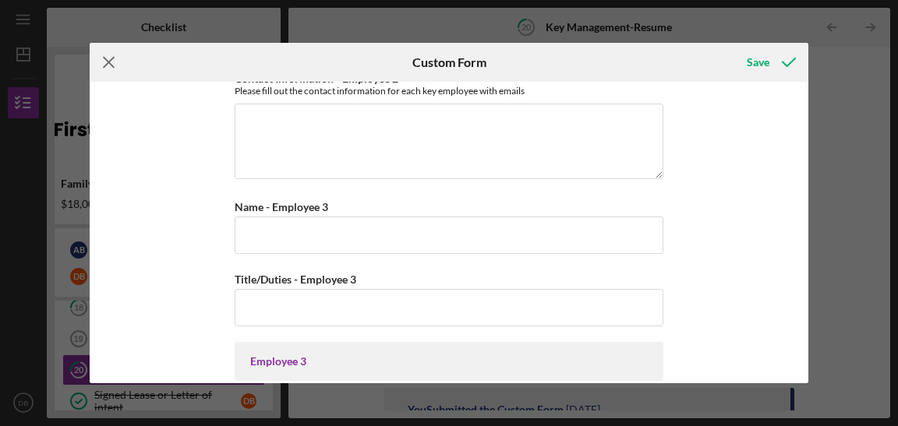
click at [115, 59] on icon "Icon/Menu Close" at bounding box center [109, 62] width 39 height 39
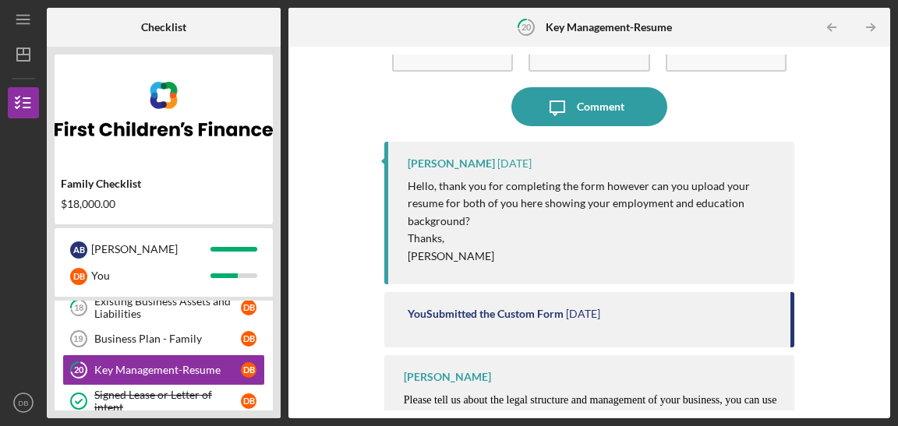
scroll to position [118, 0]
